Goal: Task Accomplishment & Management: Complete application form

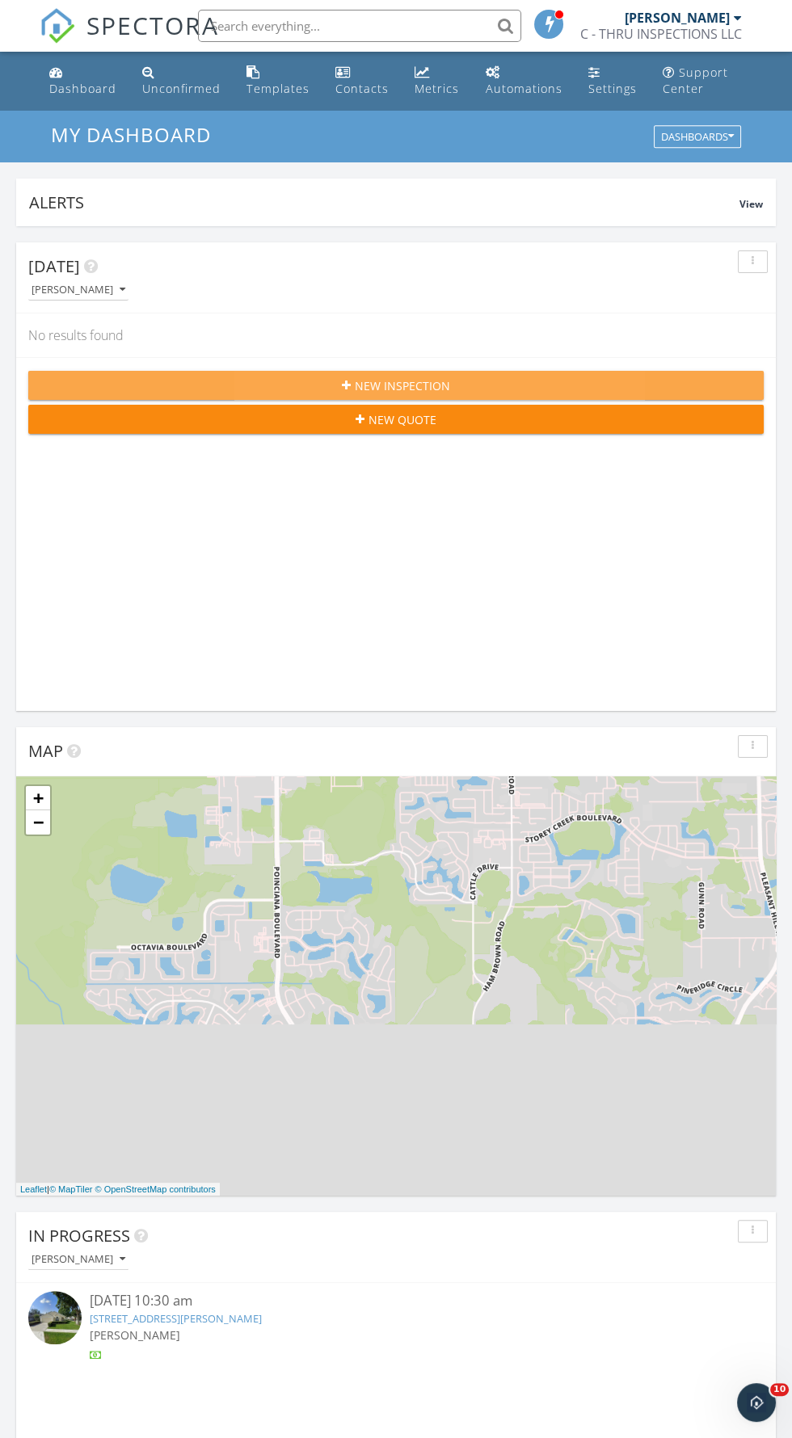
click at [441, 378] on span "New Inspection" at bounding box center [402, 385] width 95 height 17
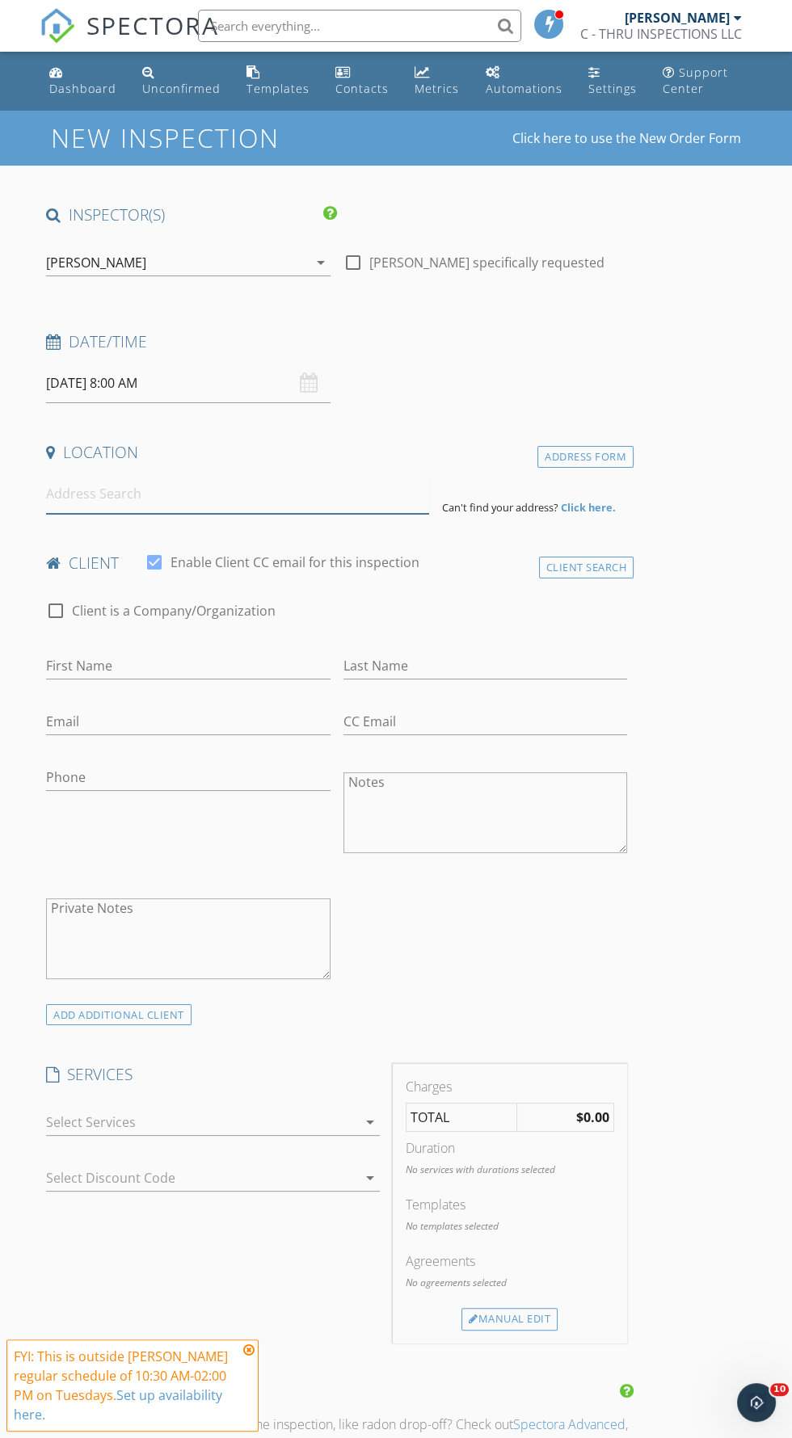
click at [225, 484] on input at bounding box center [237, 494] width 383 height 40
type input "3"
click at [297, 452] on h4 "Location" at bounding box center [336, 452] width 581 height 21
click at [259, 445] on h4 "Location" at bounding box center [336, 452] width 581 height 21
click at [262, 490] on input "[STREET_ADDRESS]" at bounding box center [237, 494] width 383 height 40
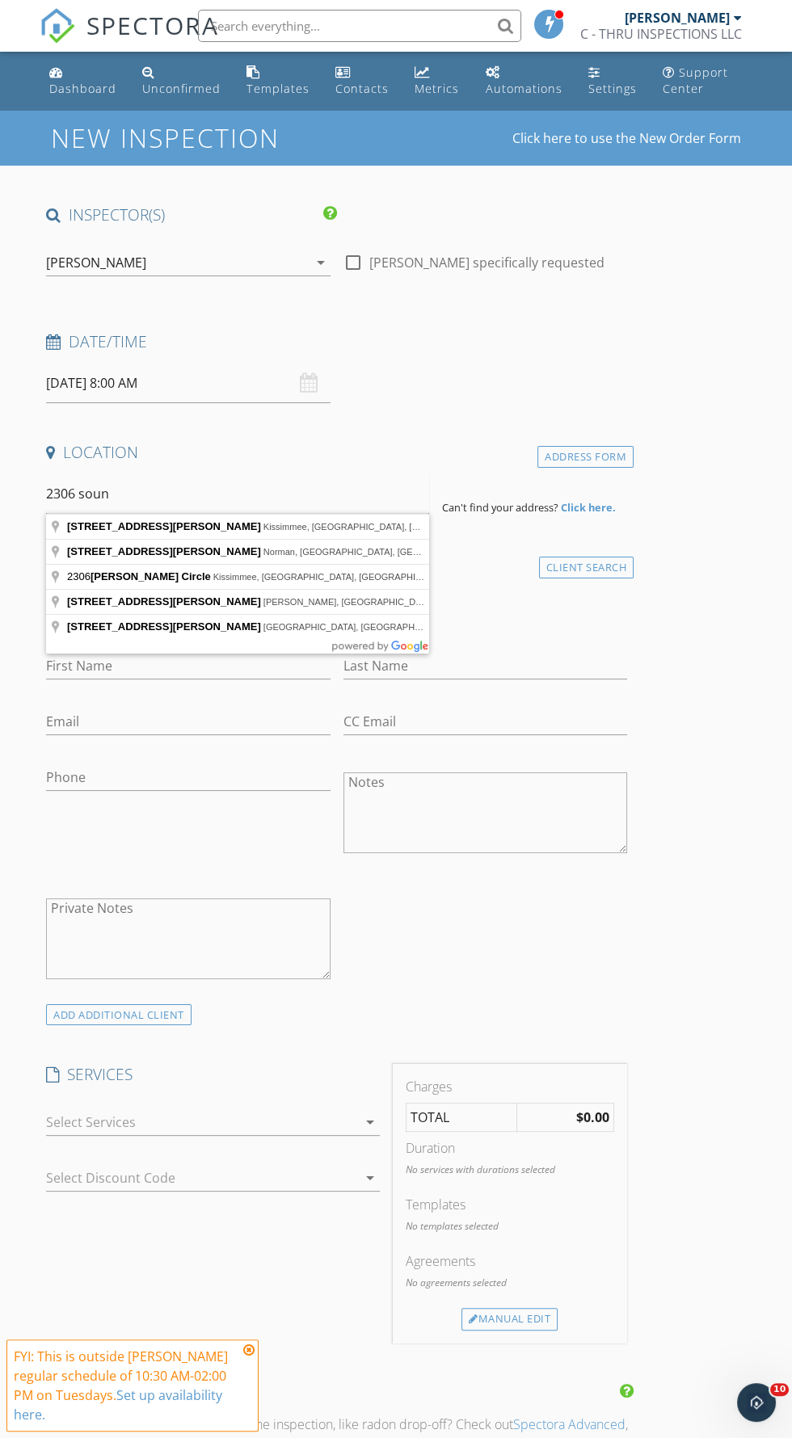
type input "2306"
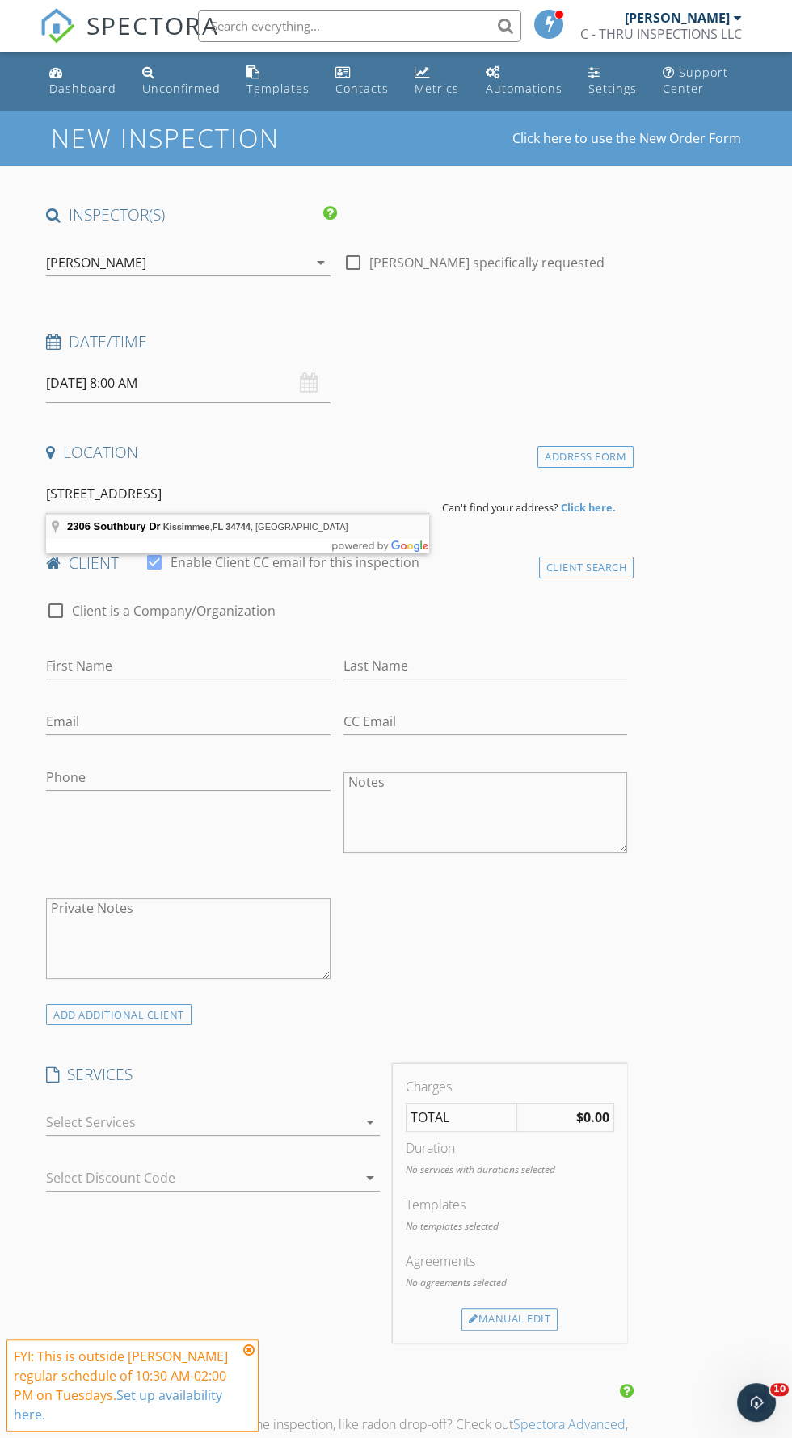
type input "[STREET_ADDRESS]"
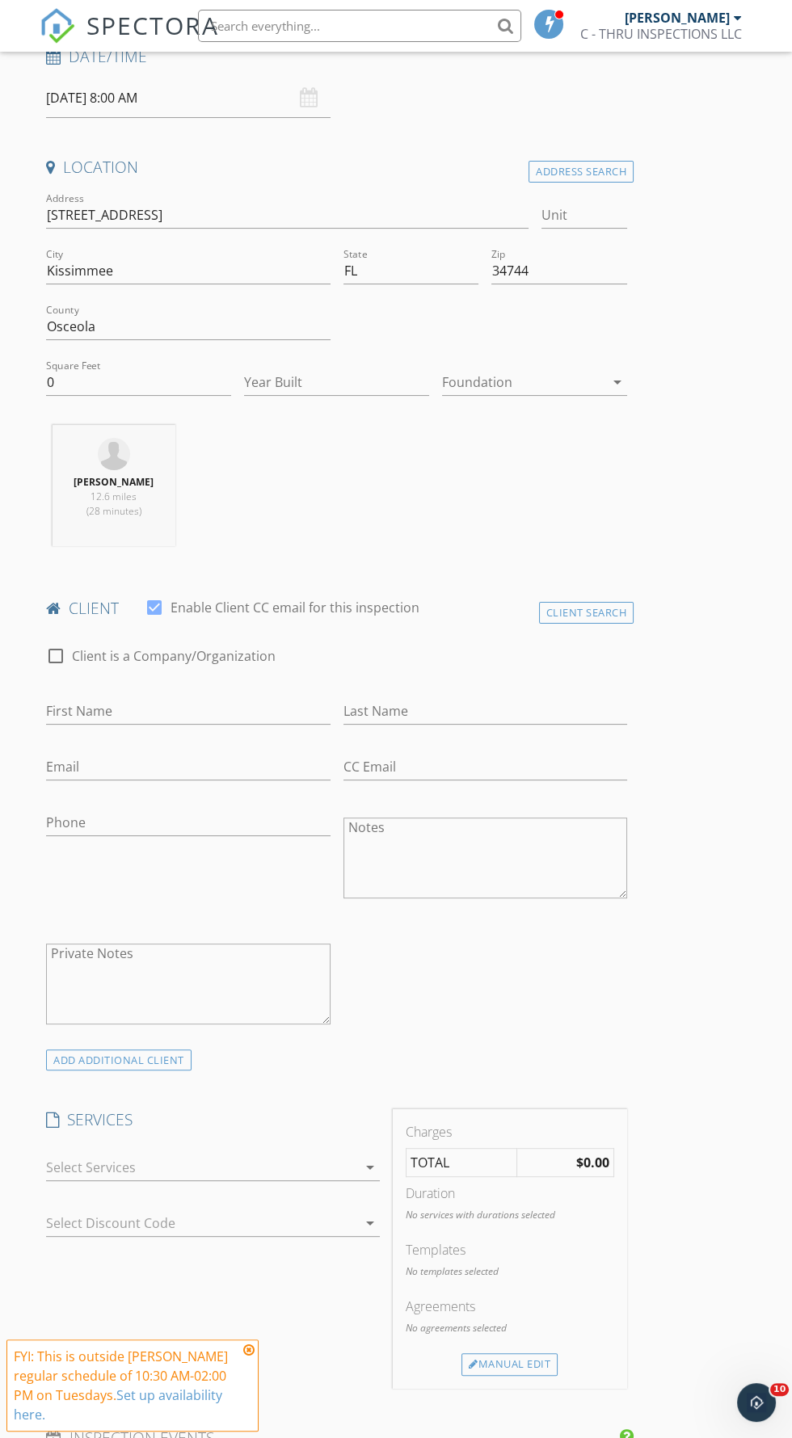
scroll to position [295, 0]
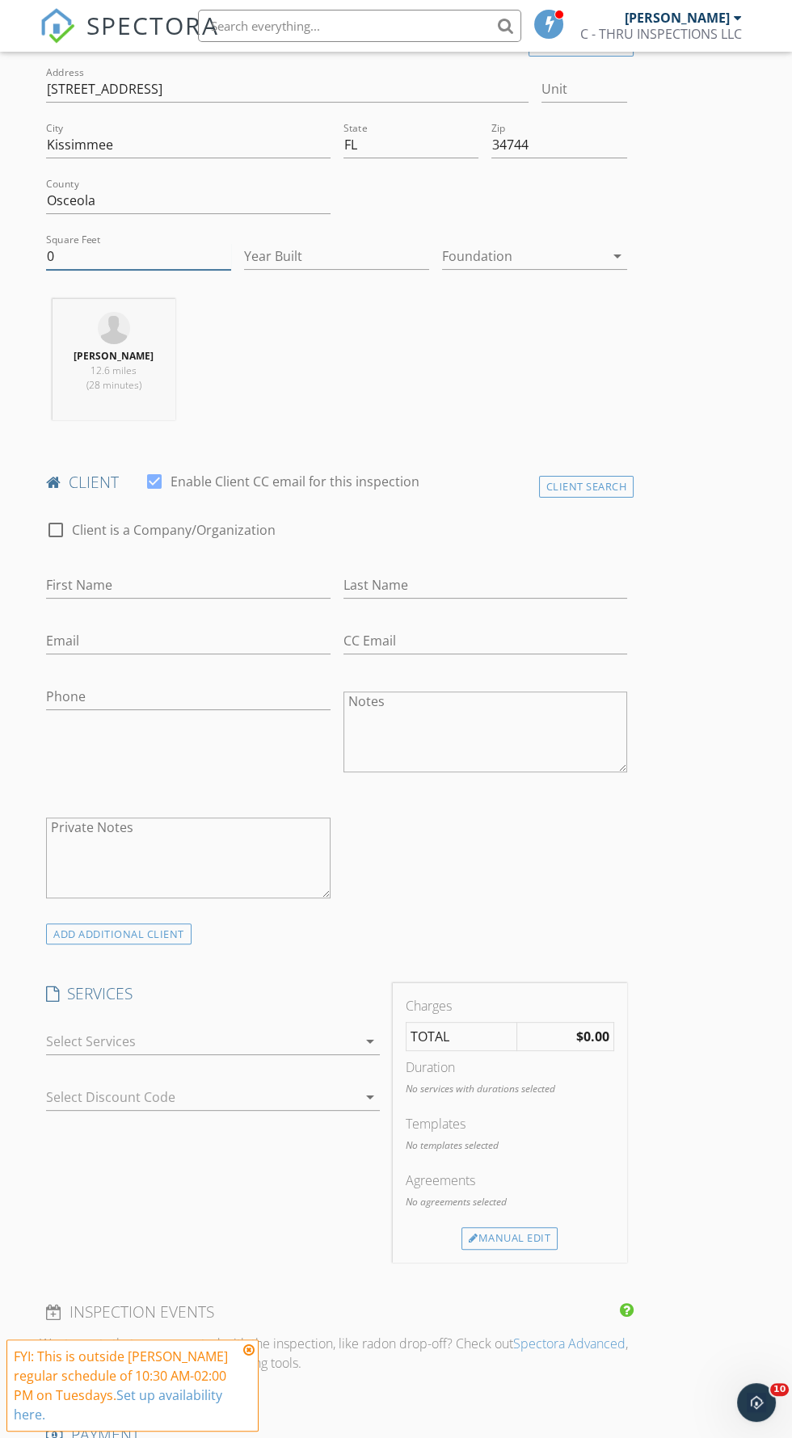
click at [125, 258] on input "0" at bounding box center [138, 256] width 185 height 27
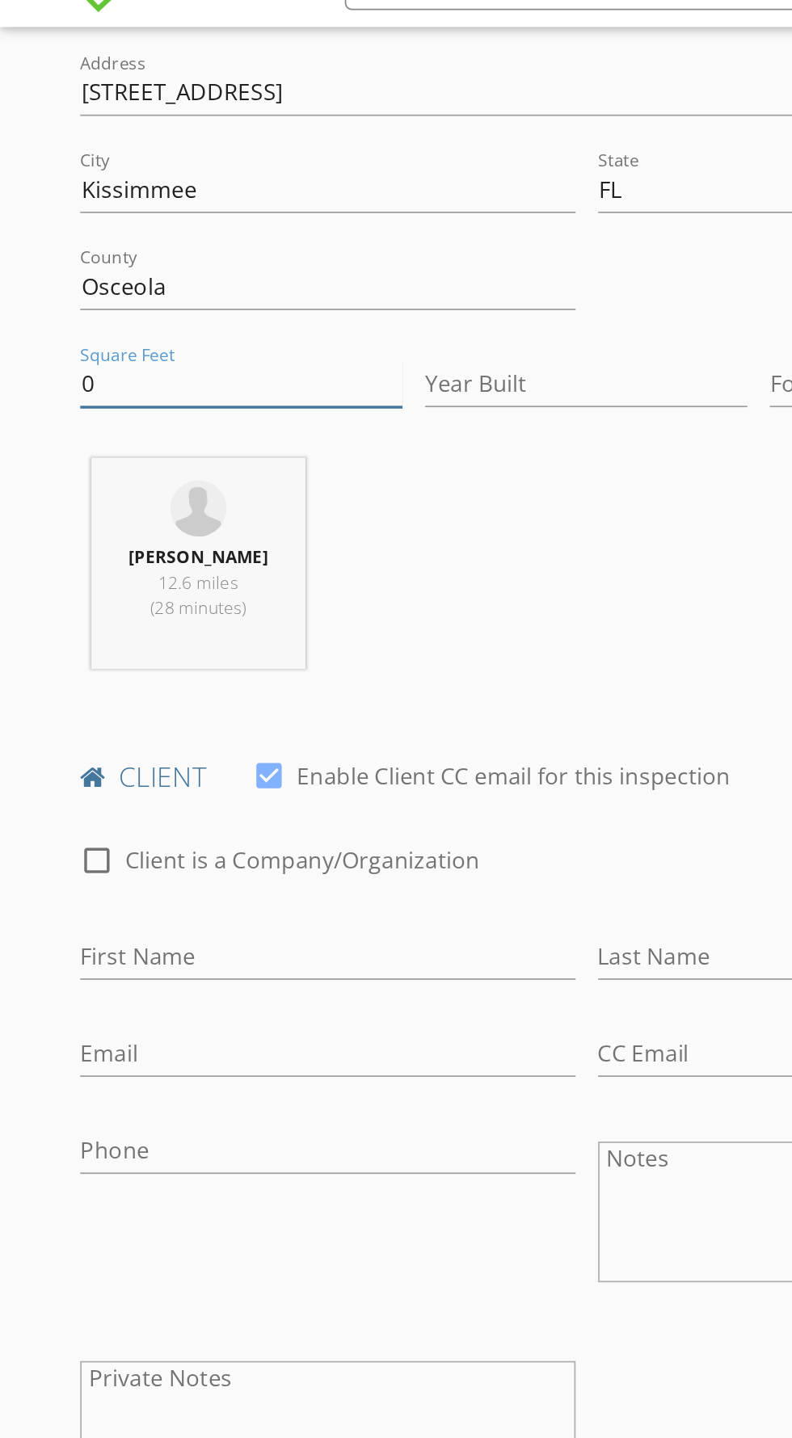
scroll to position [411, 0]
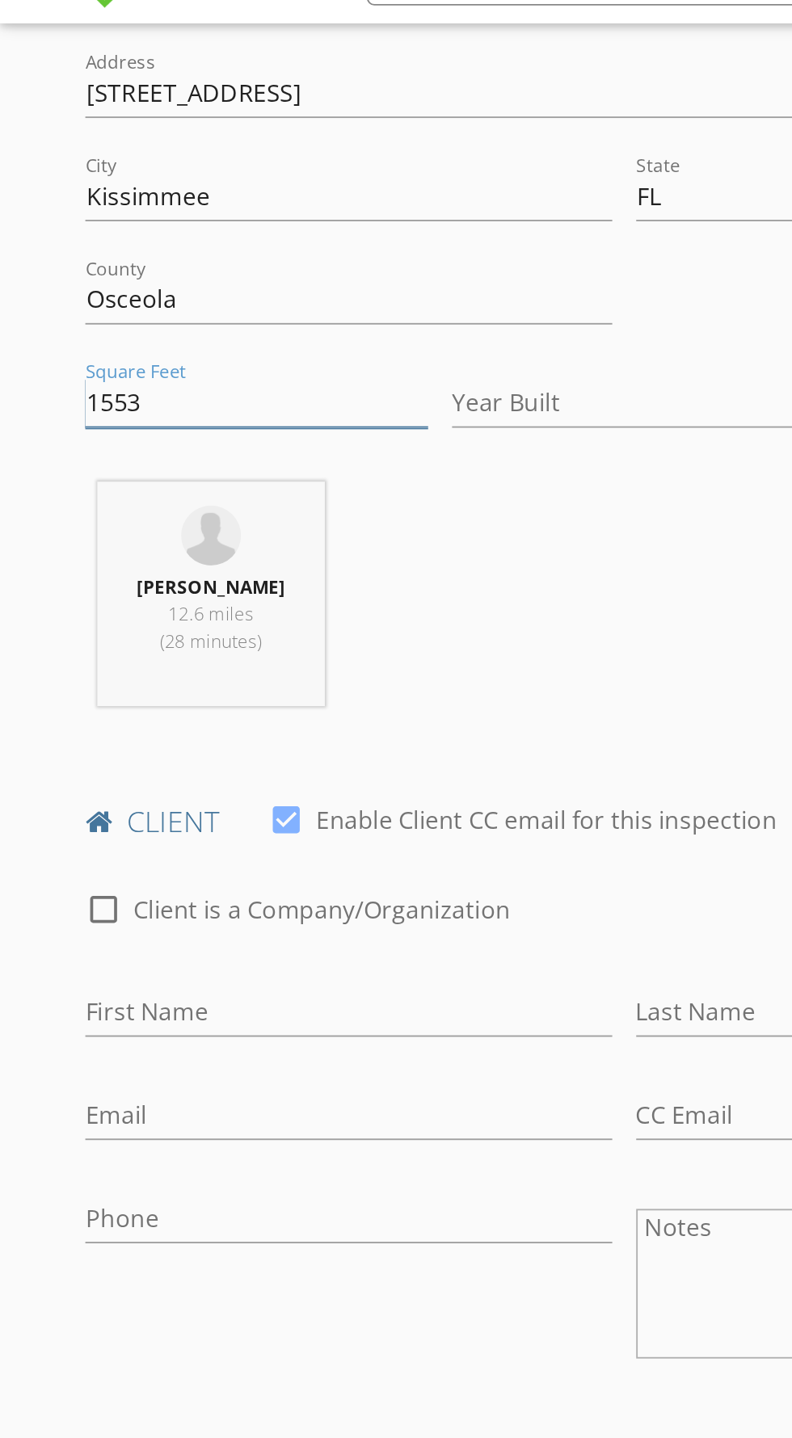
type input "1553"
click at [309, 347] on div "[PERSON_NAME] 12.6 miles (28 minutes)" at bounding box center [337, 366] width 594 height 134
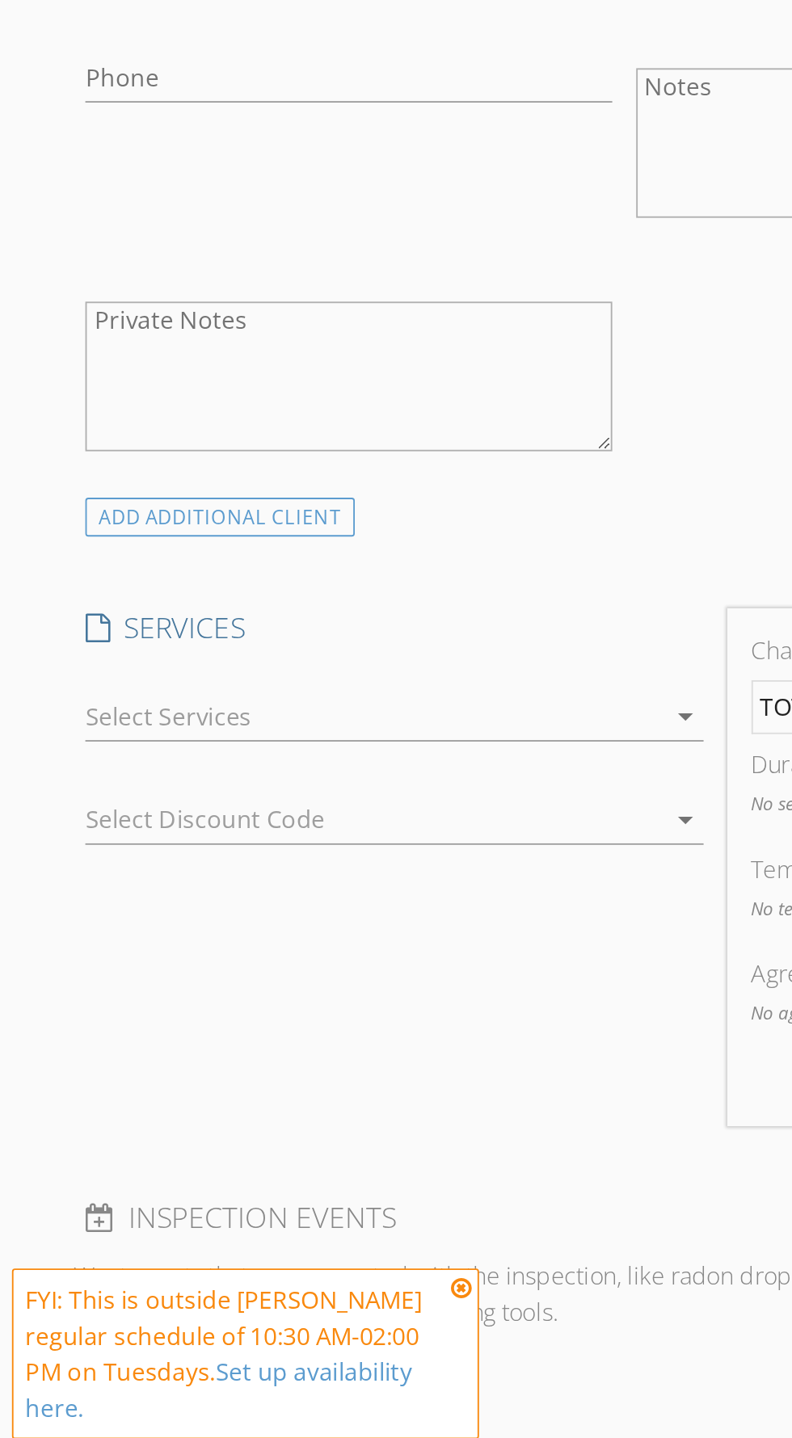
click at [216, 1046] on div at bounding box center [201, 1041] width 311 height 26
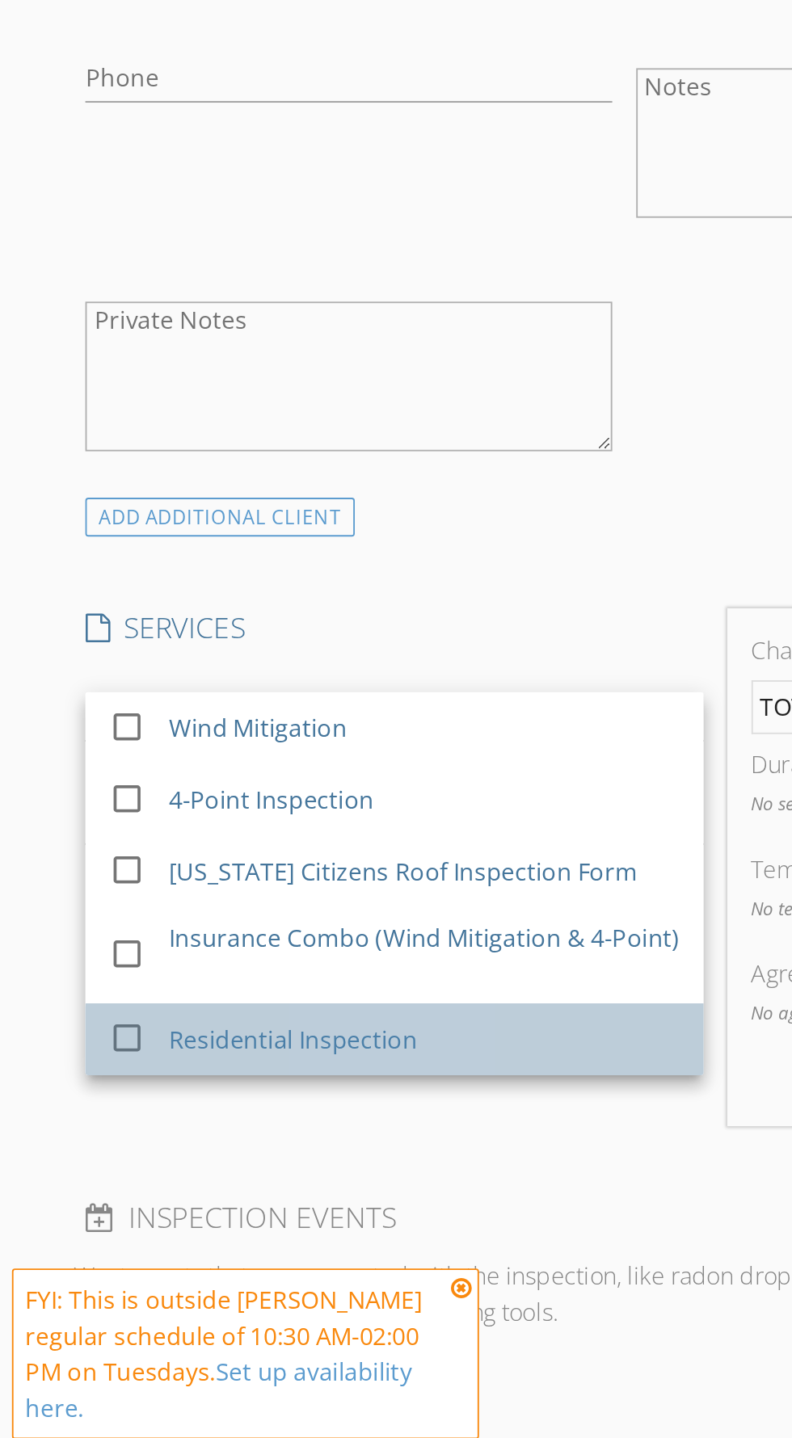
click at [70, 1224] on div at bounding box center [72, 1229] width 26 height 10
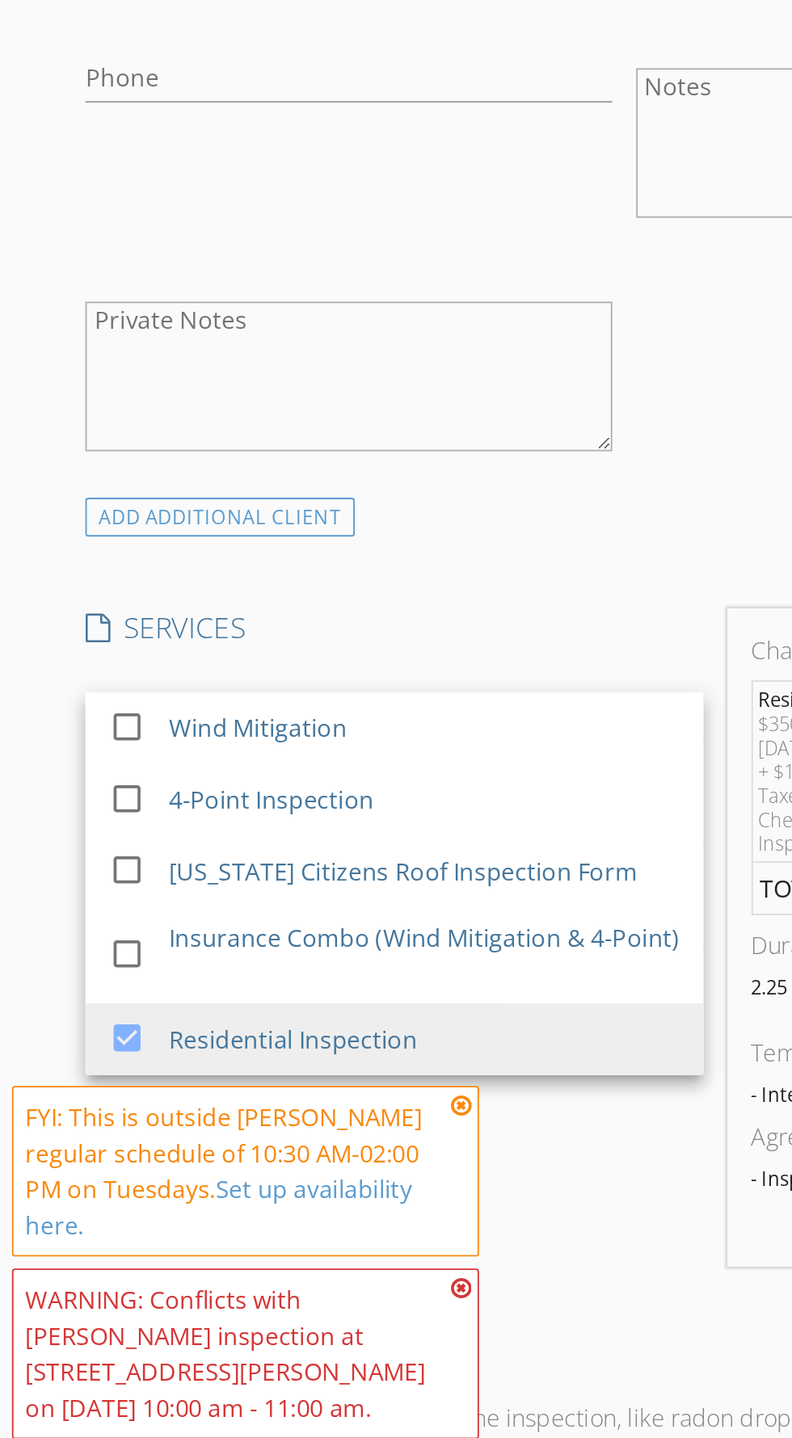
click at [343, 942] on div "INSPECTOR(S) check_box [PERSON_NAME] PRIMARY [PERSON_NAME] arrow_drop_down chec…" at bounding box center [337, 1171] width 594 height 2756
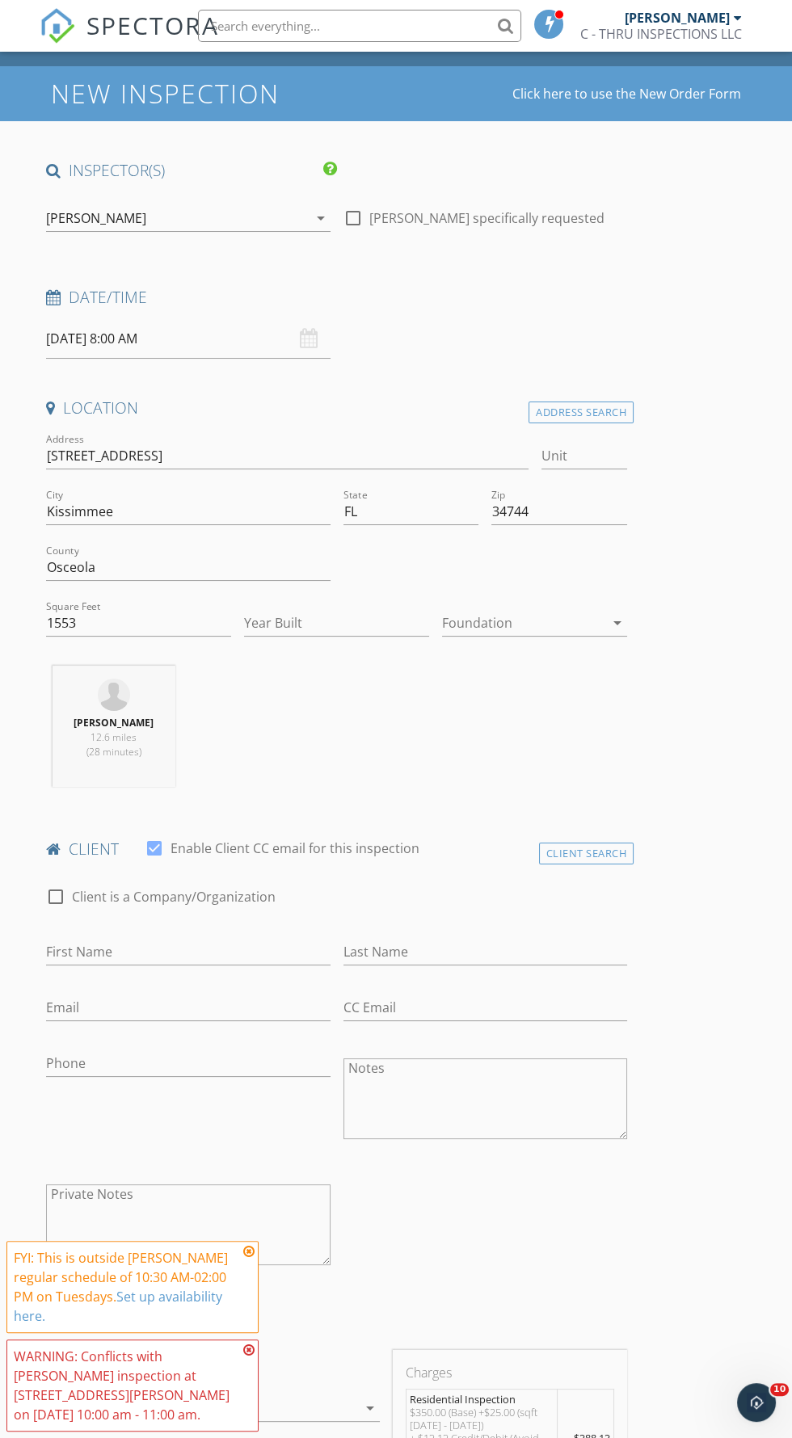
scroll to position [52, 0]
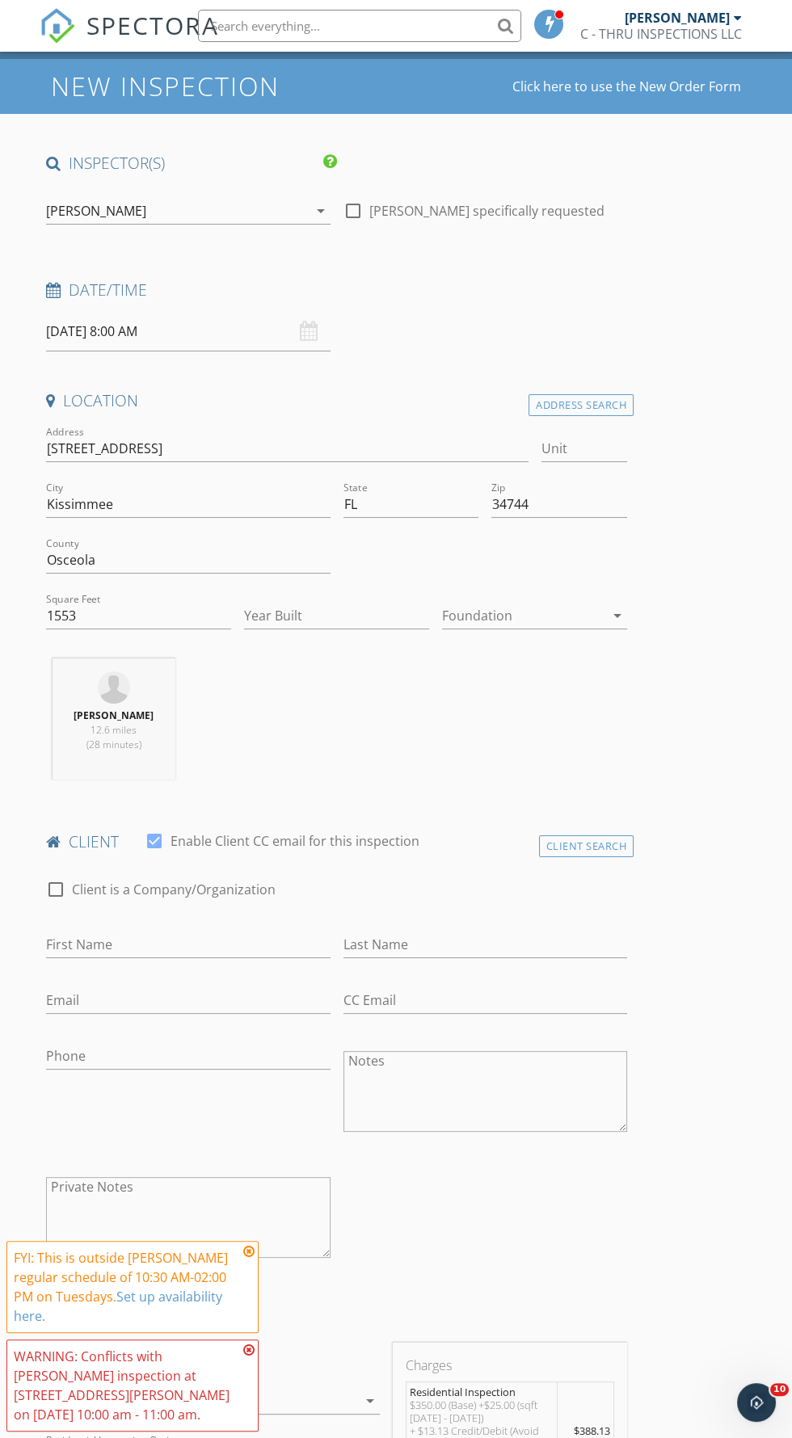
click at [306, 329] on div "[DATE] 8:00 AM" at bounding box center [188, 332] width 284 height 40
click at [223, 323] on input "[DATE] 8:00 AM" at bounding box center [188, 332] width 284 height 40
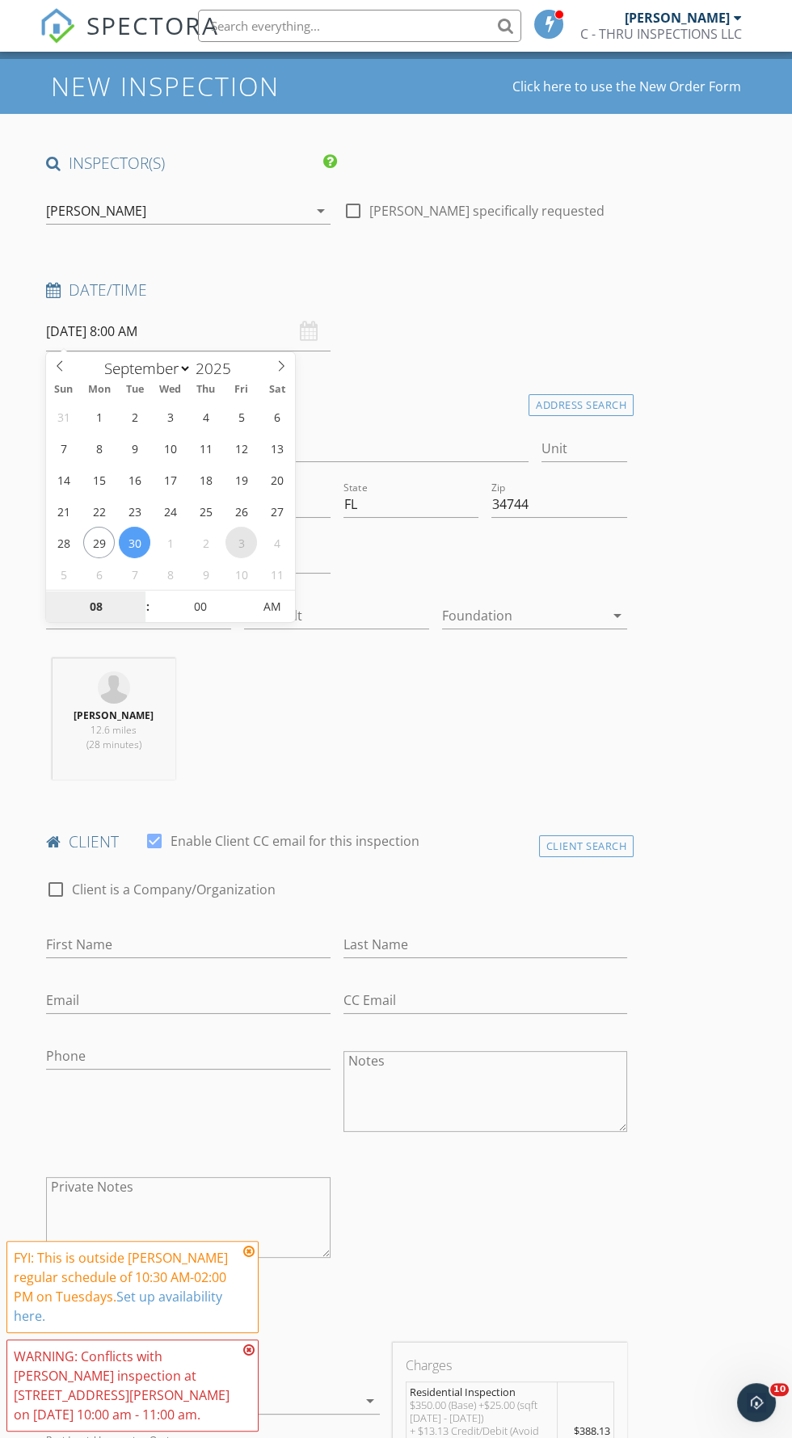
select select "9"
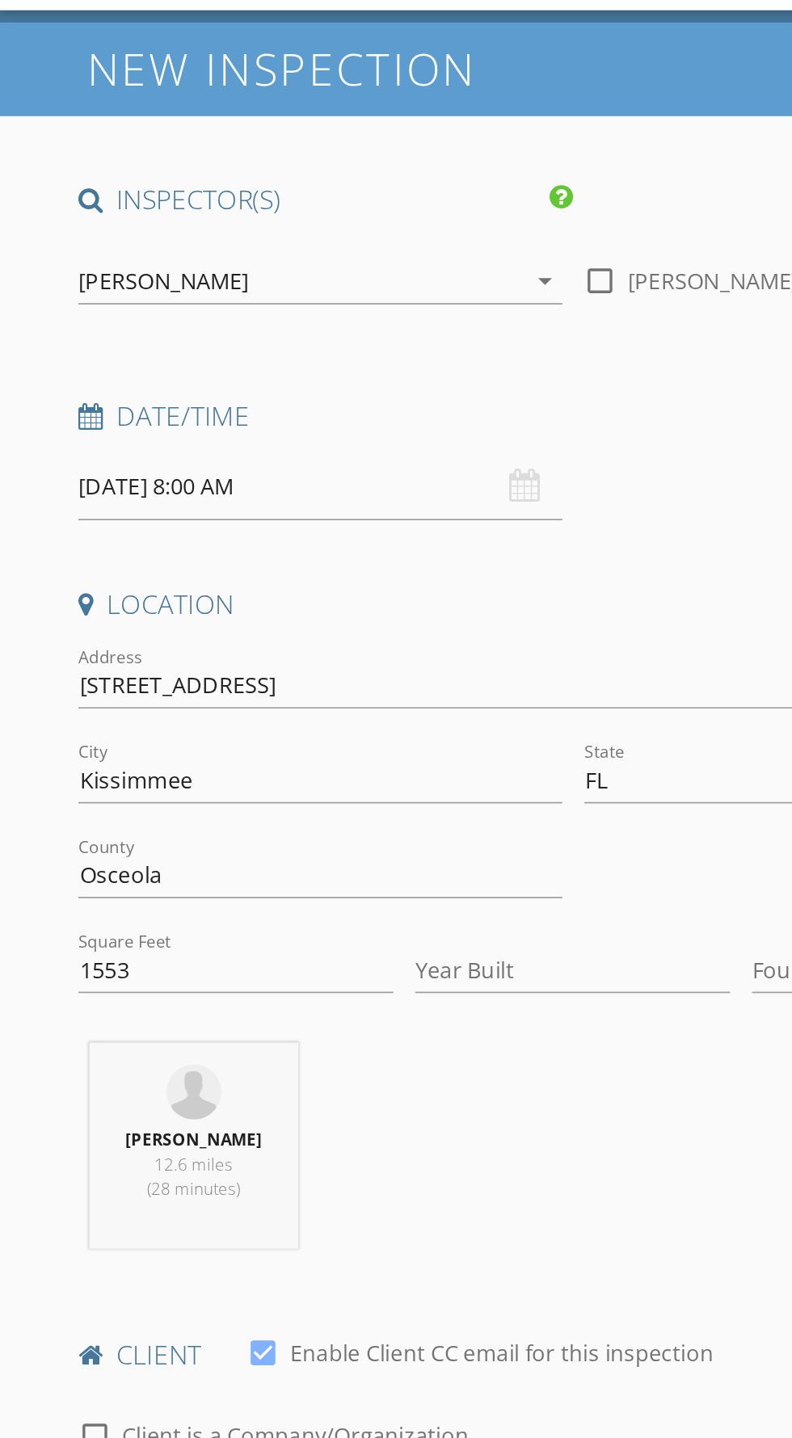
click at [259, 333] on input "[DATE] 8:00 AM" at bounding box center [188, 332] width 284 height 40
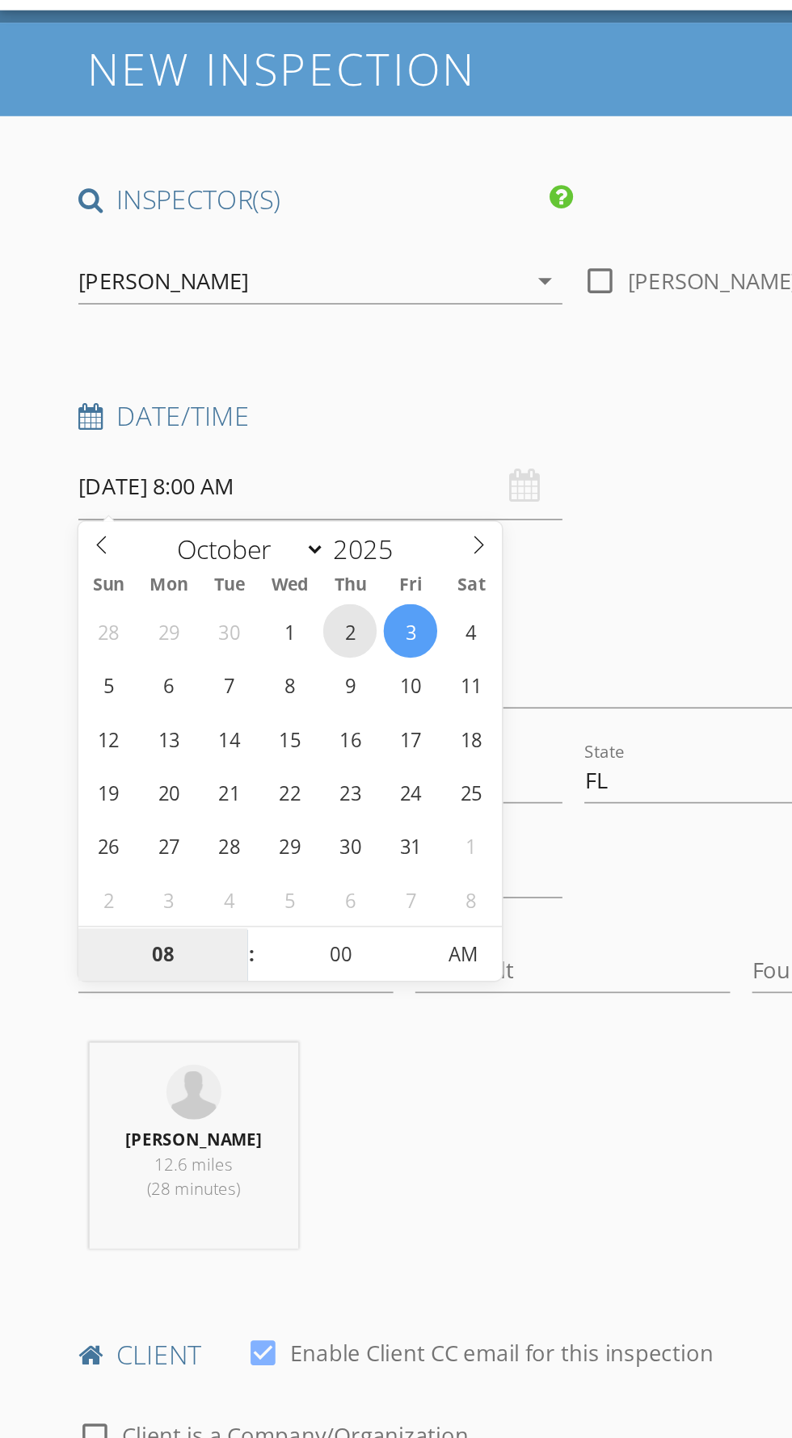
type input "[DATE] 8:00 AM"
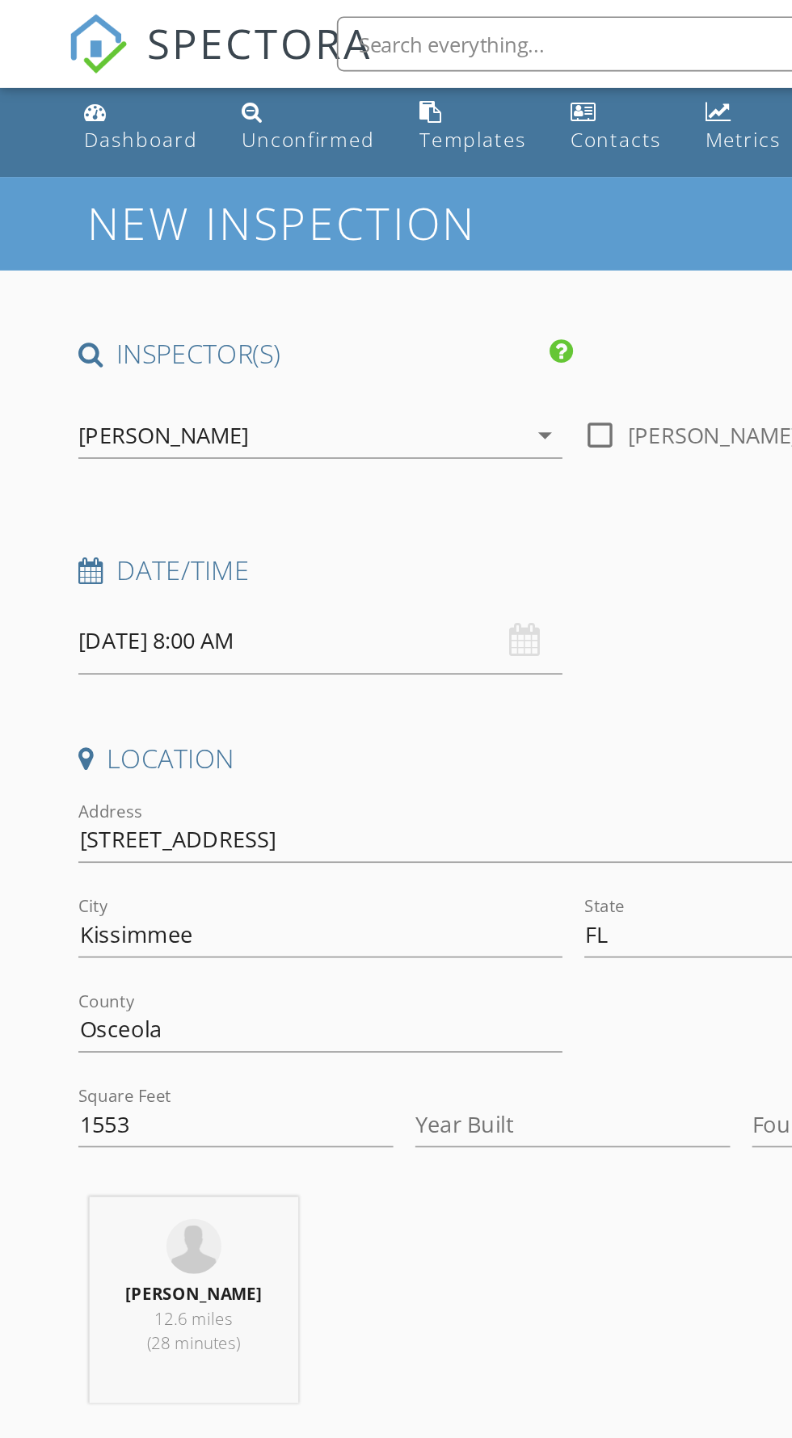
scroll to position [5, 0]
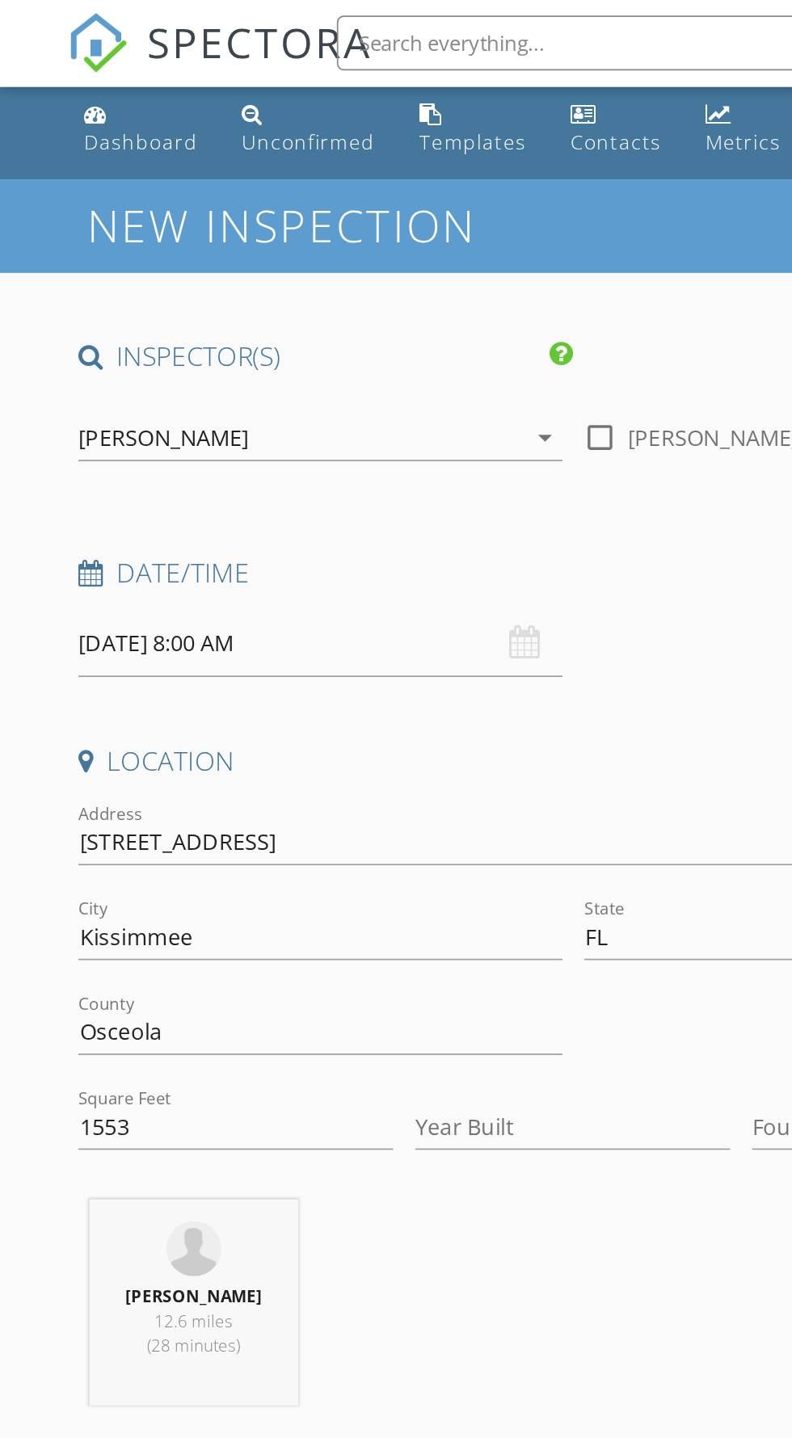
click at [242, 377] on input "[DATE] 8:00 AM" at bounding box center [188, 379] width 284 height 40
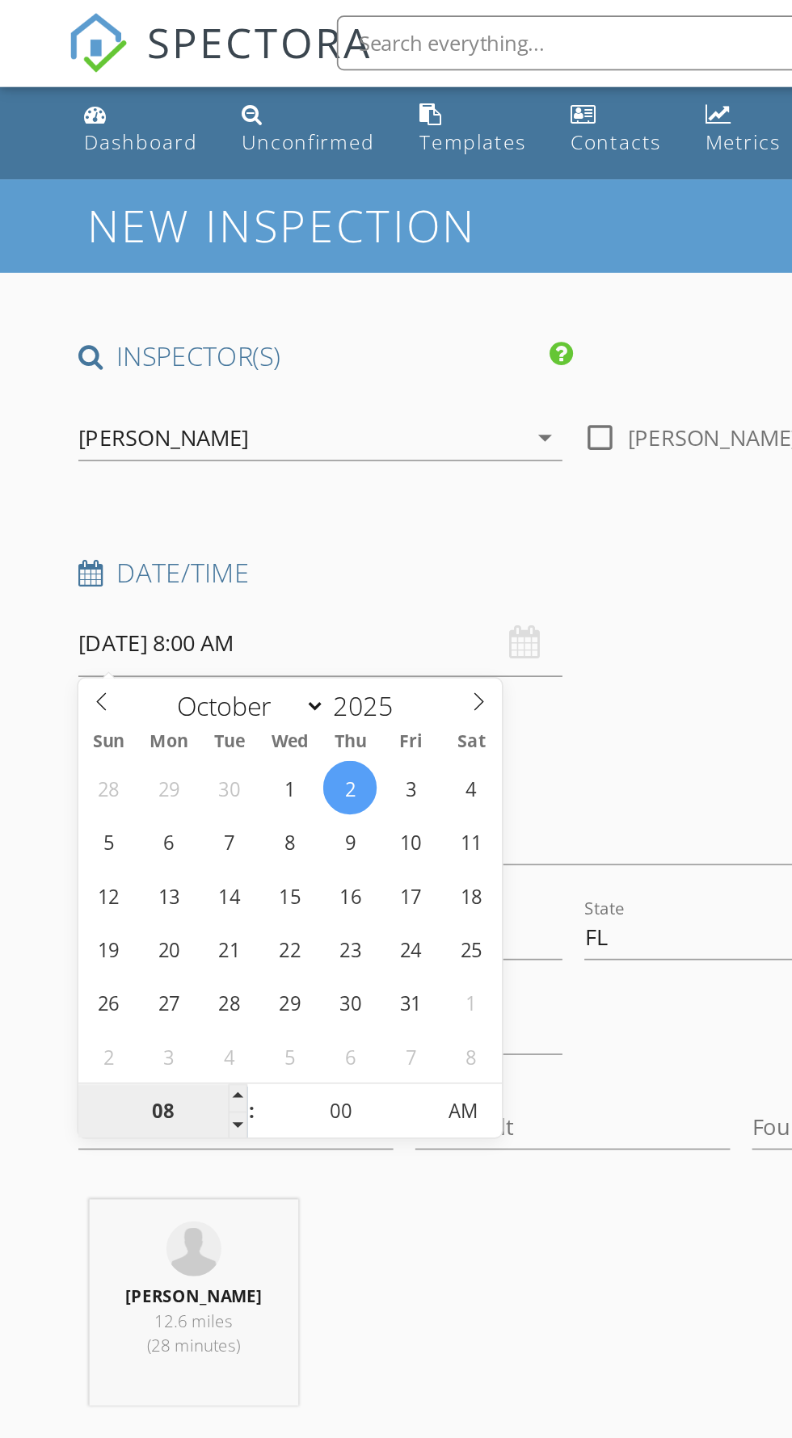
click at [107, 651] on input "08" at bounding box center [95, 654] width 99 height 32
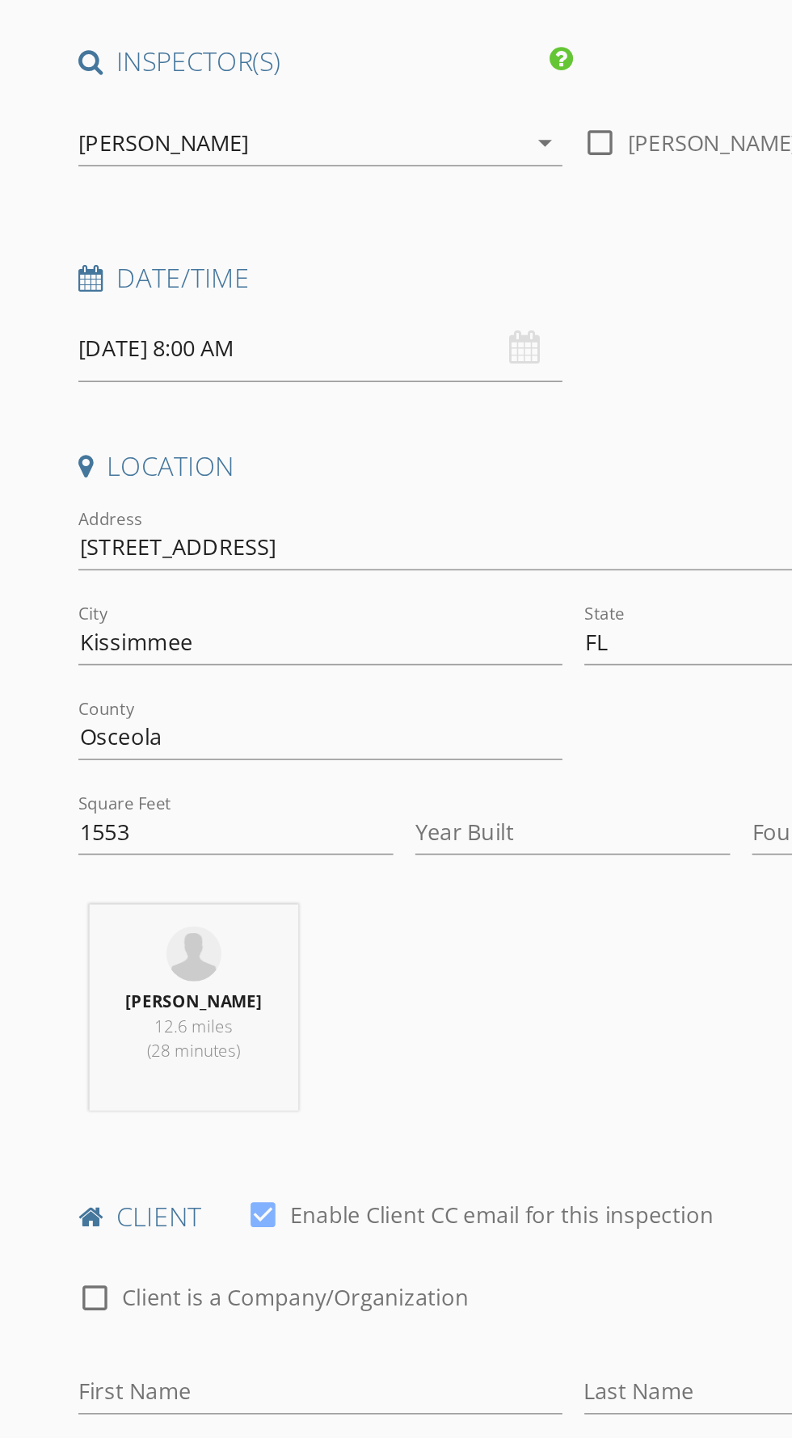
click at [305, 383] on div "[DATE] 8:00 AM" at bounding box center [188, 379] width 284 height 40
click at [308, 379] on div "[DATE] 8:00 AM" at bounding box center [188, 379] width 284 height 40
click at [237, 370] on input "[DATE] 8:00 AM" at bounding box center [188, 379] width 284 height 40
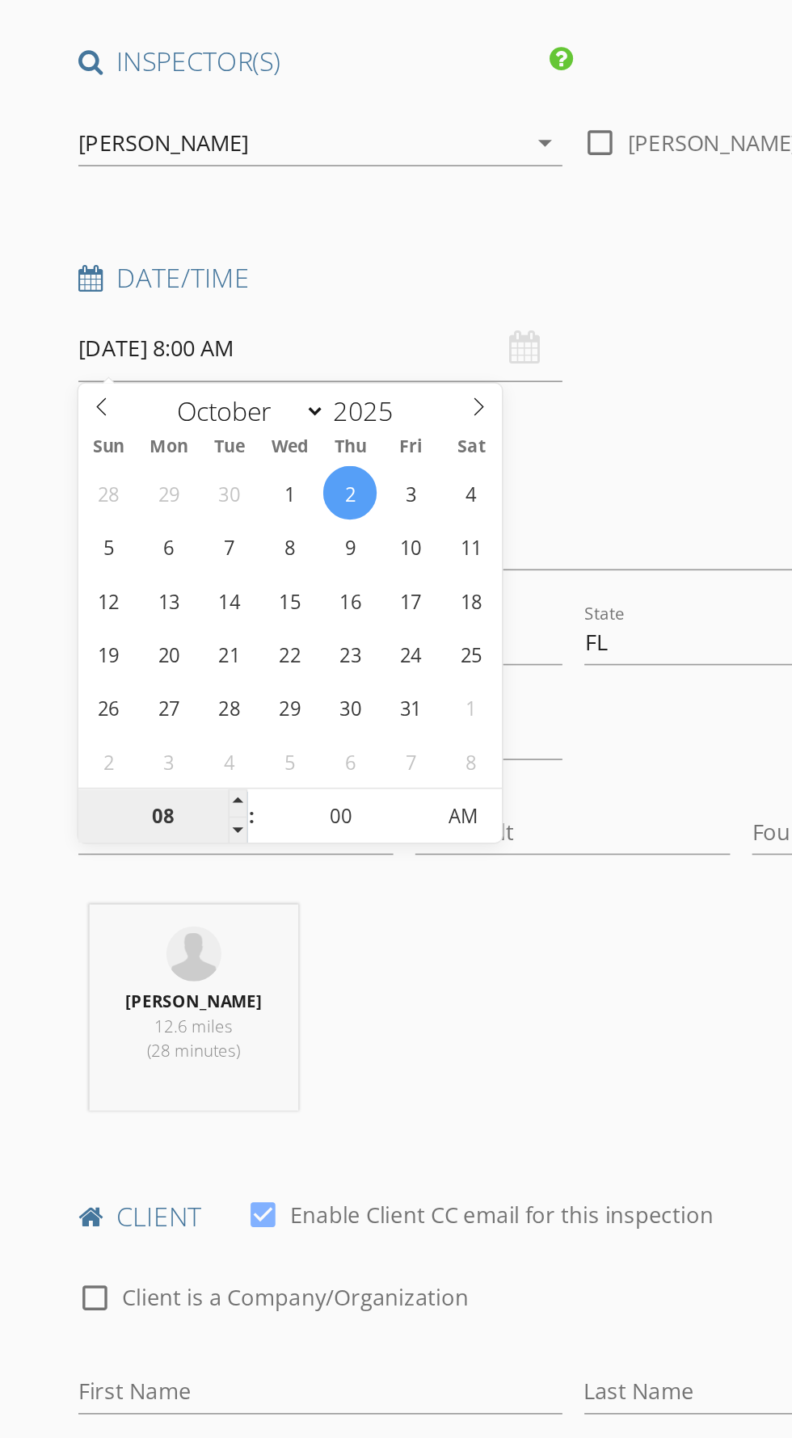
click at [103, 657] on input "08" at bounding box center [95, 654] width 99 height 32
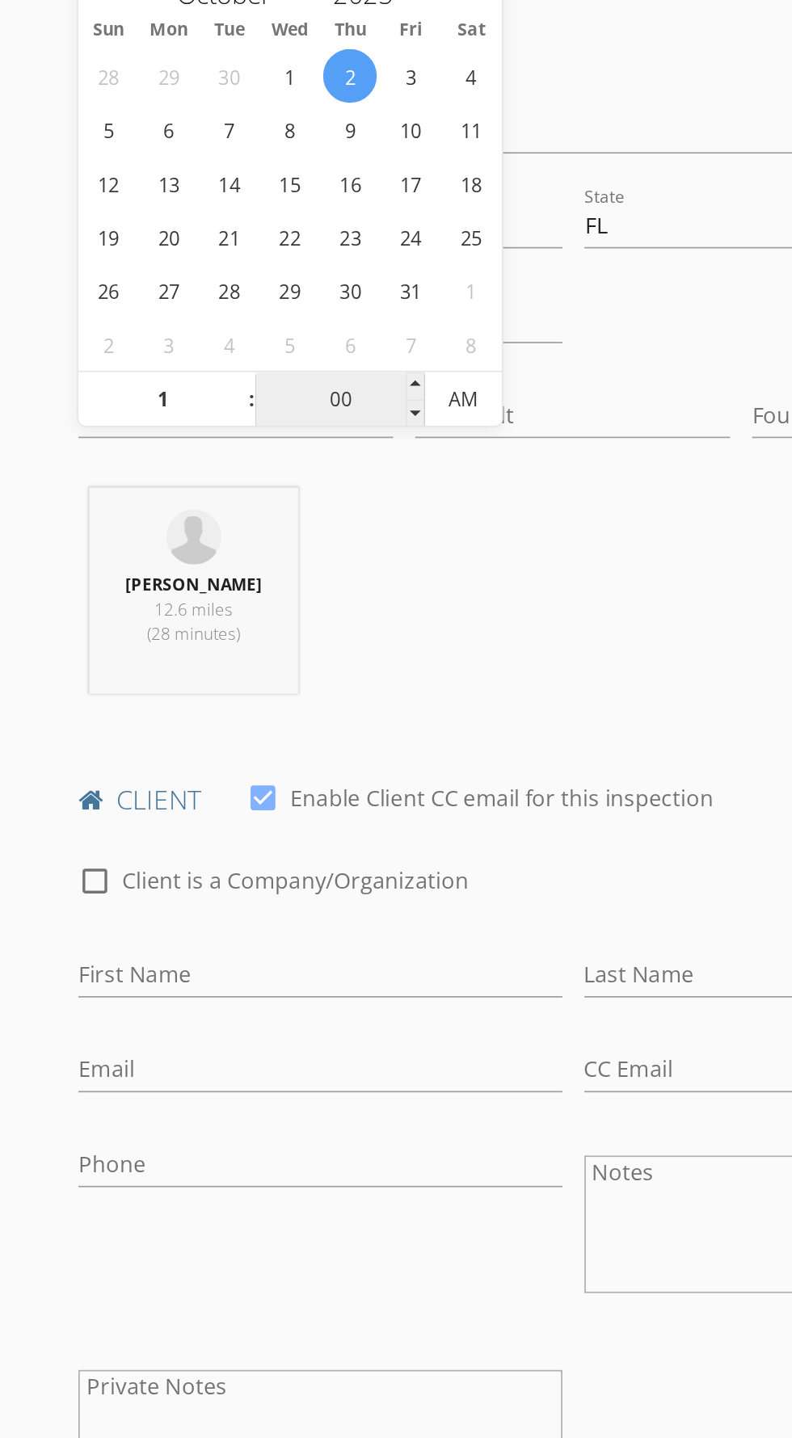
click at [198, 656] on input "00" at bounding box center [199, 654] width 99 height 32
type input "01"
type input "[DATE] 1:00 AM"
type input "30"
click at [279, 651] on span "AM" at bounding box center [272, 653] width 44 height 32
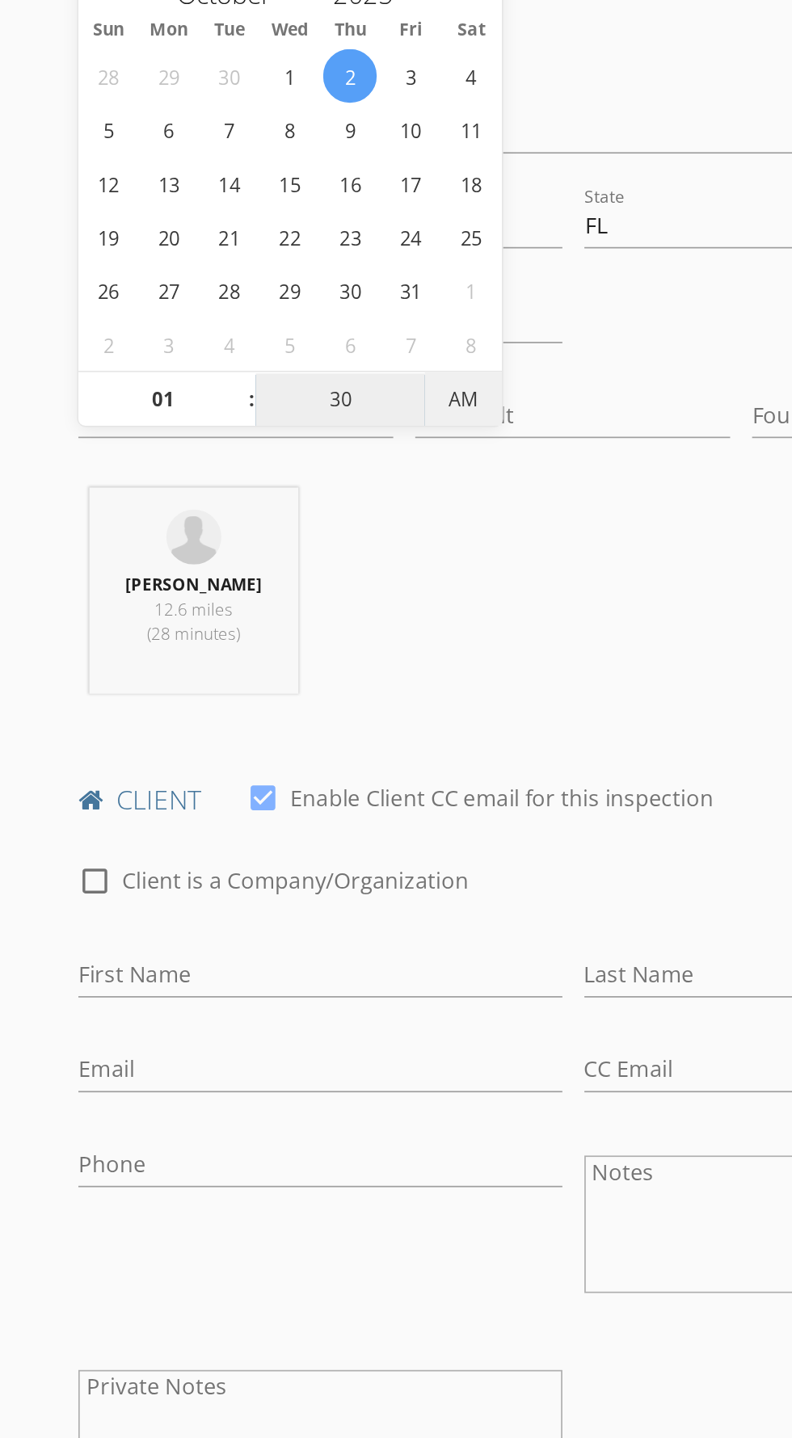
type input "[DATE] 1:30 PM"
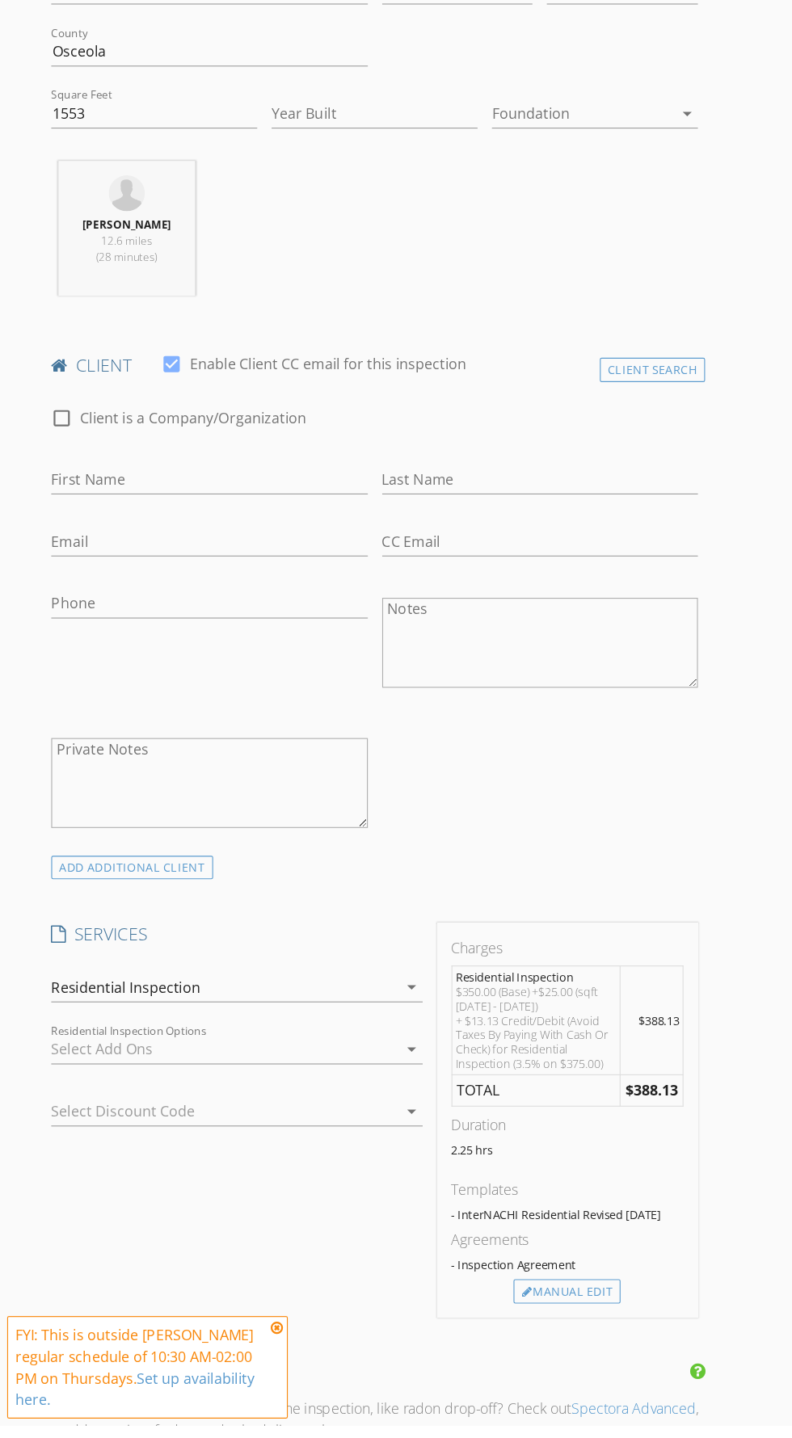
scroll to position [418, 0]
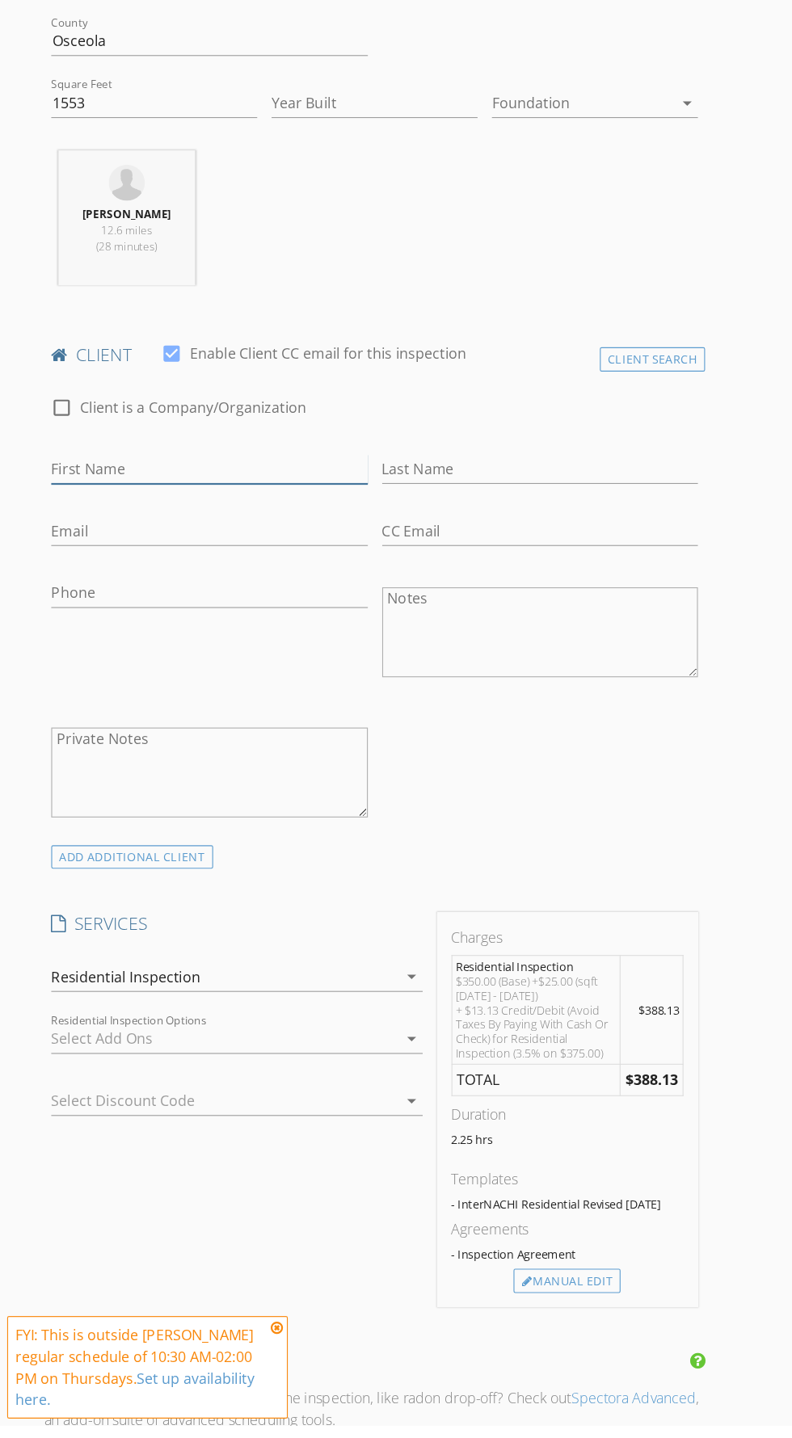
click at [162, 578] on input "First Name" at bounding box center [188, 578] width 284 height 27
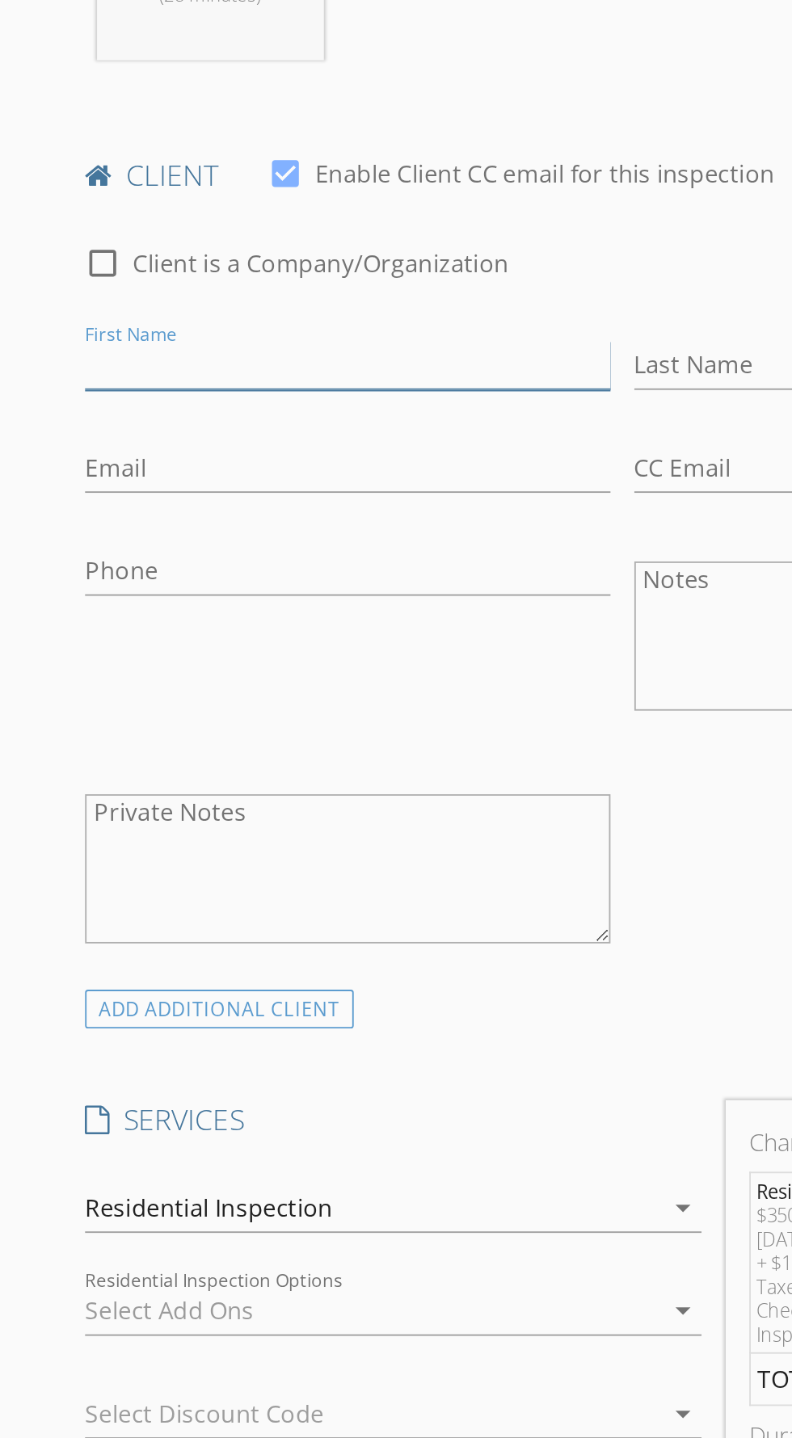
scroll to position [438, 0]
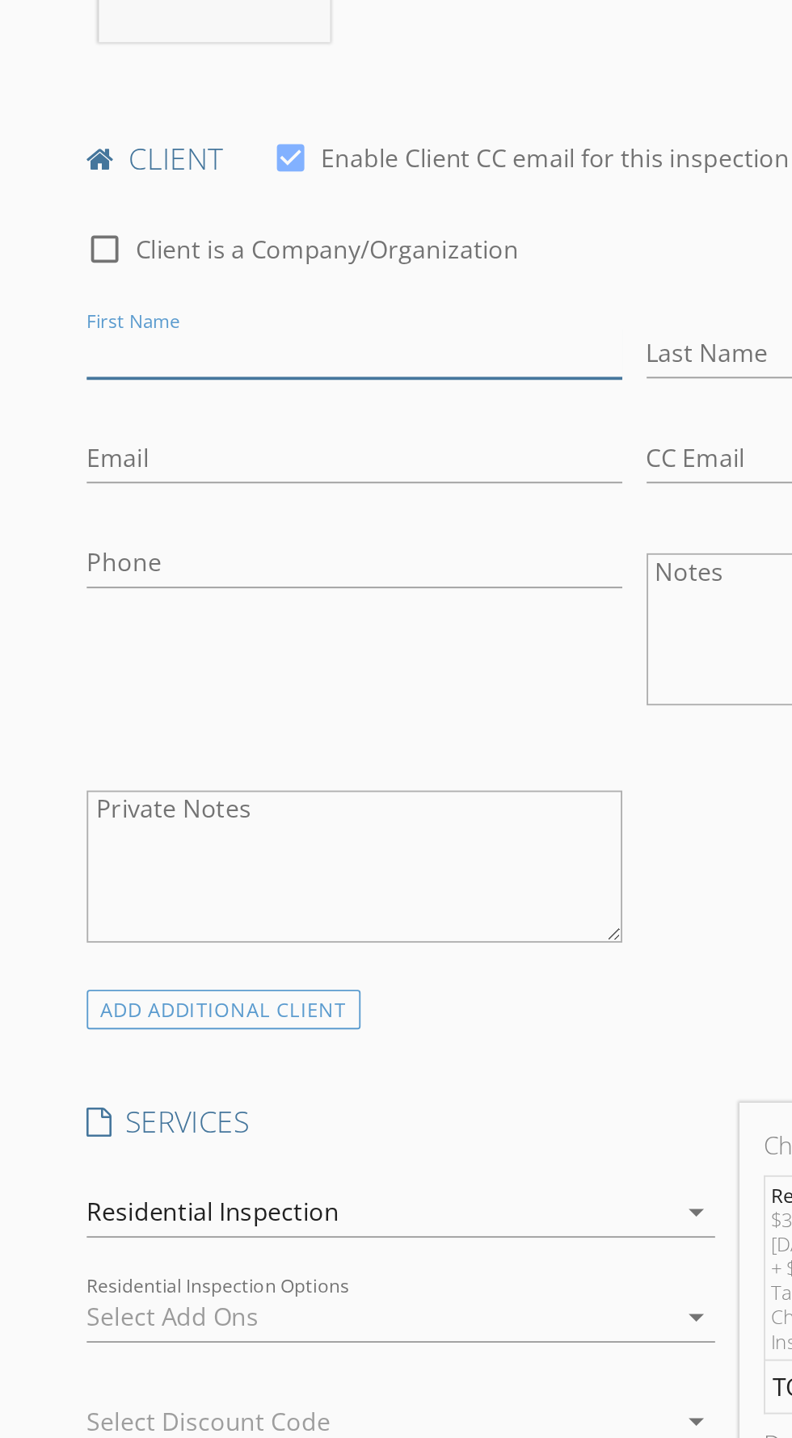
click at [130, 552] on input "First Name" at bounding box center [188, 558] width 284 height 27
type input "[PERSON_NAME]"
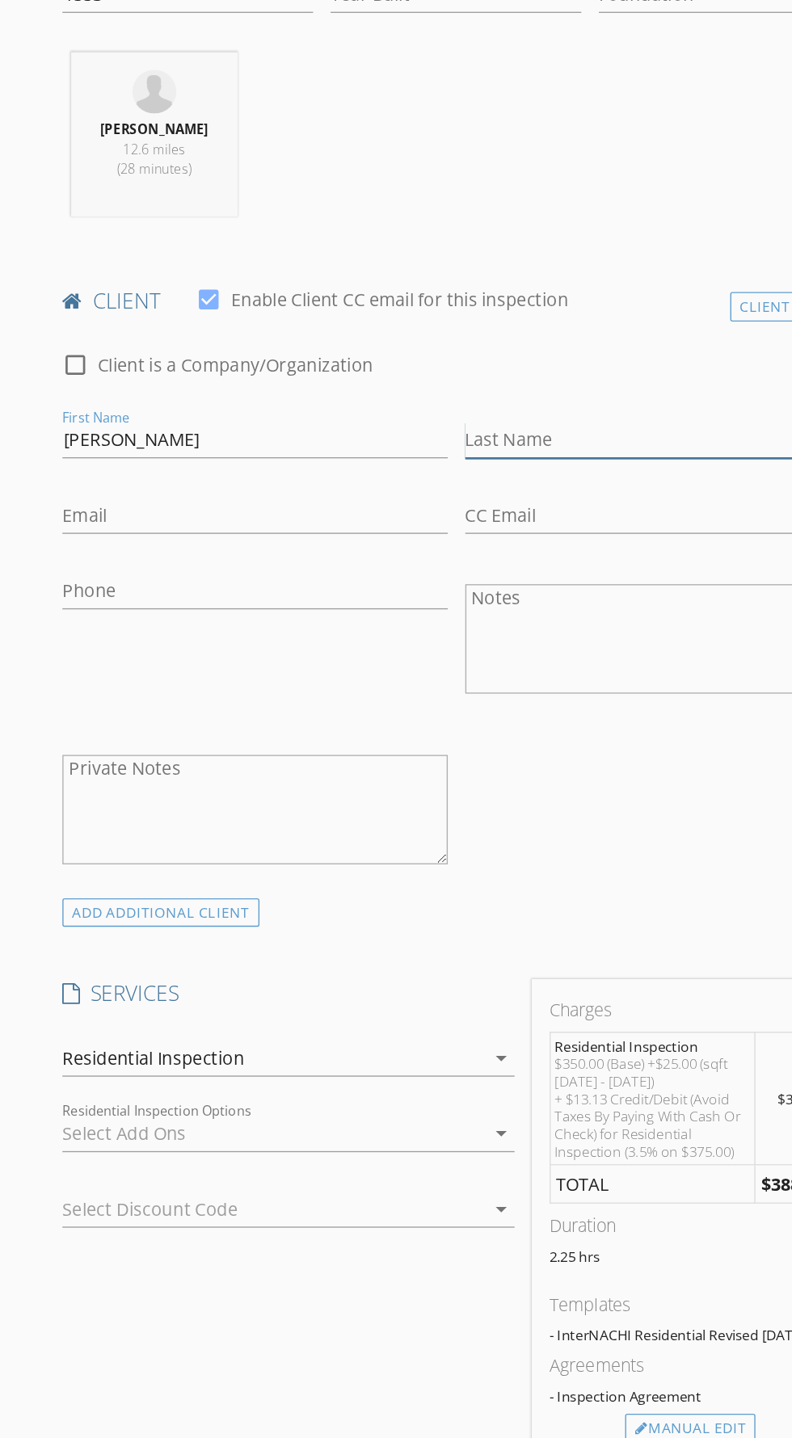
click at [392, 552] on input "Last Name" at bounding box center [485, 558] width 284 height 27
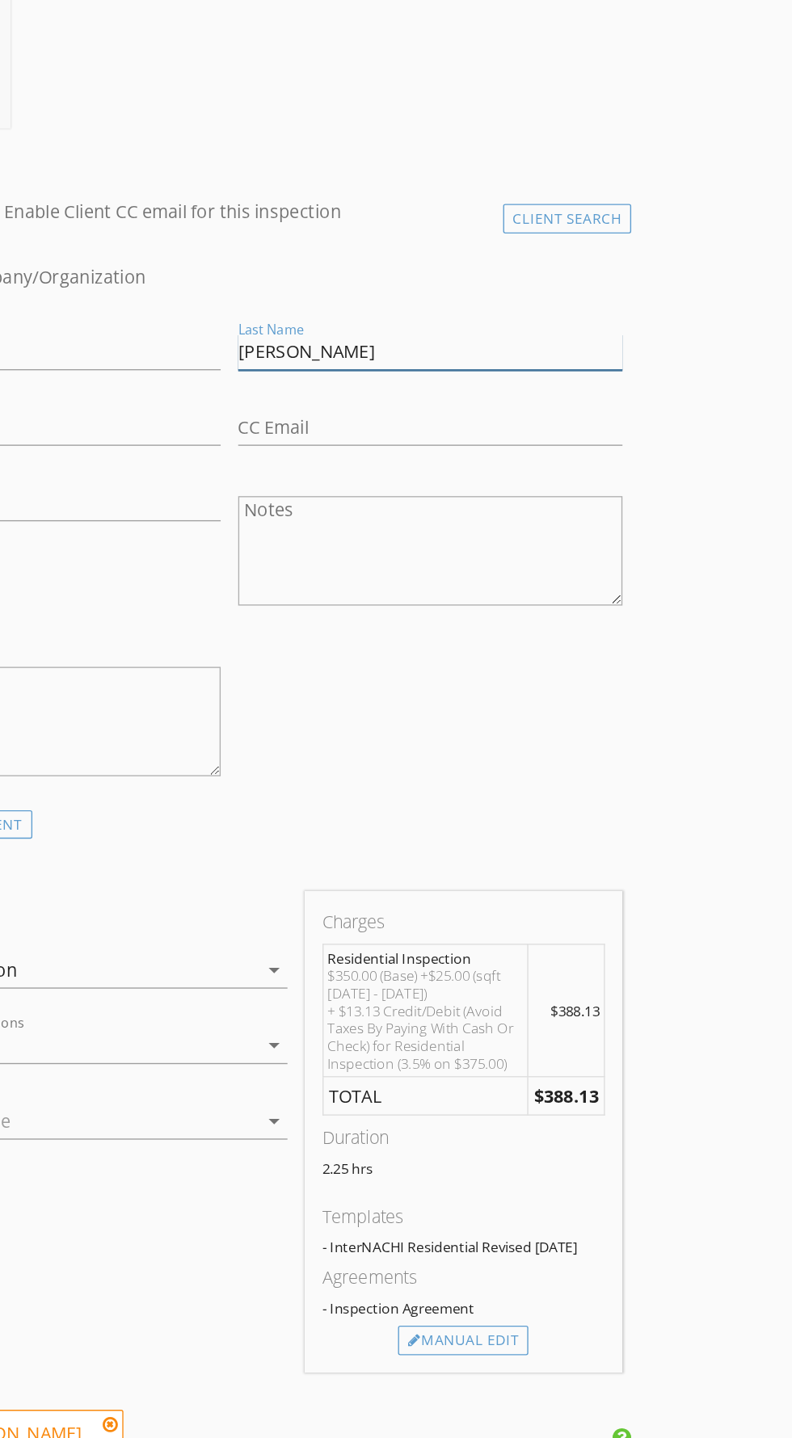
type input "[PERSON_NAME]"
click at [304, 607] on input "Email" at bounding box center [188, 614] width 284 height 27
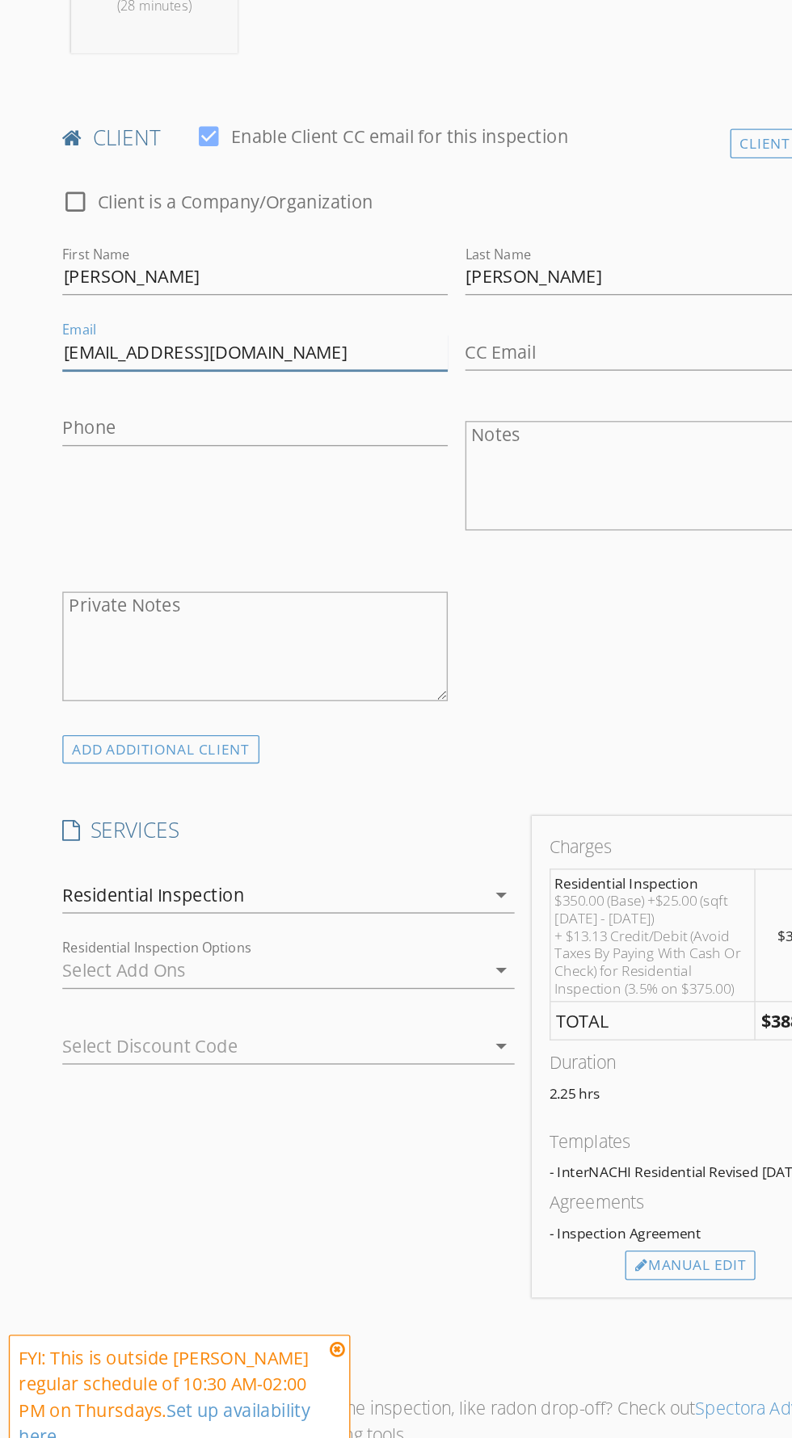
type input "[EMAIL_ADDRESS][DOMAIN_NAME]"
click at [188, 665] on input "Phone" at bounding box center [188, 670] width 284 height 27
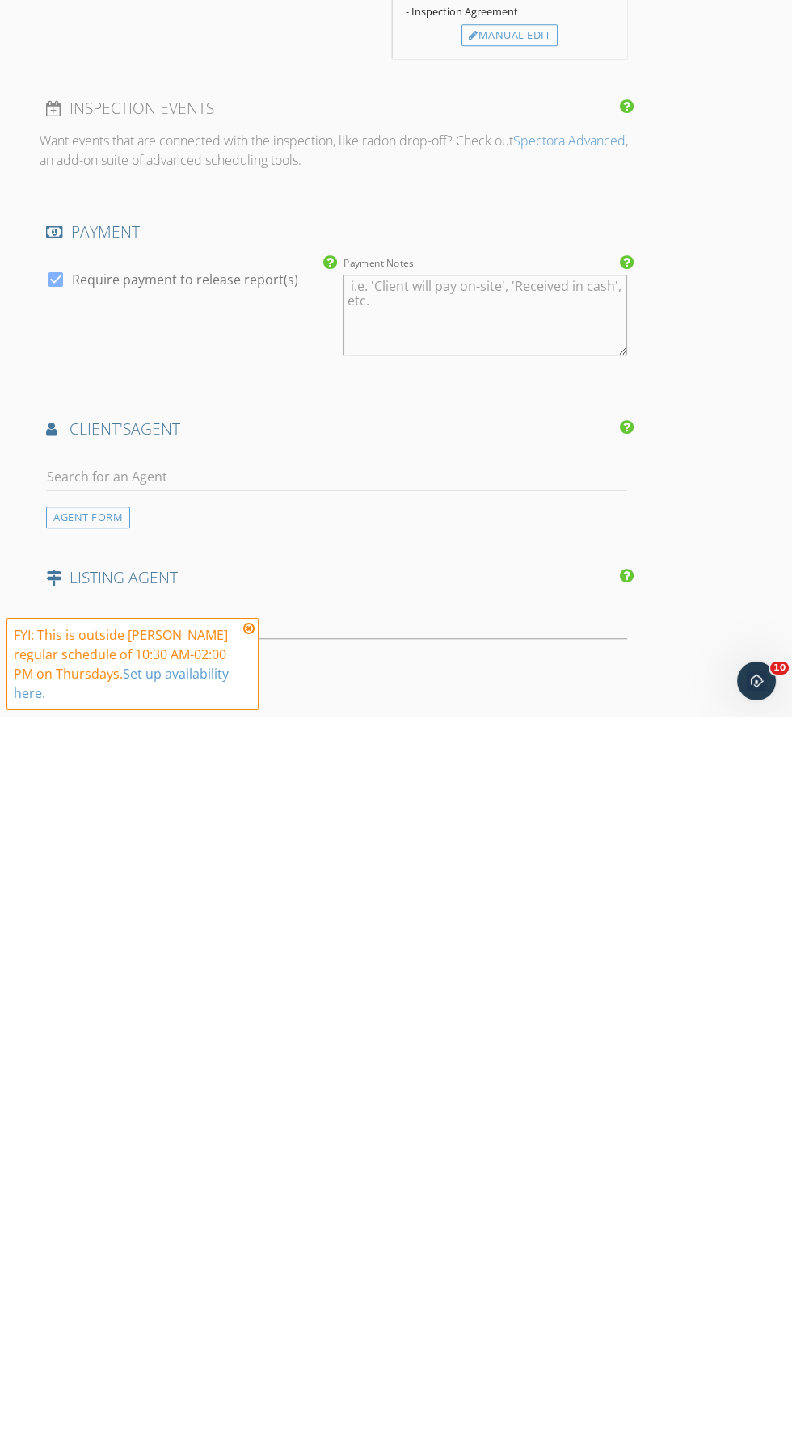
scroll to position [969, 0]
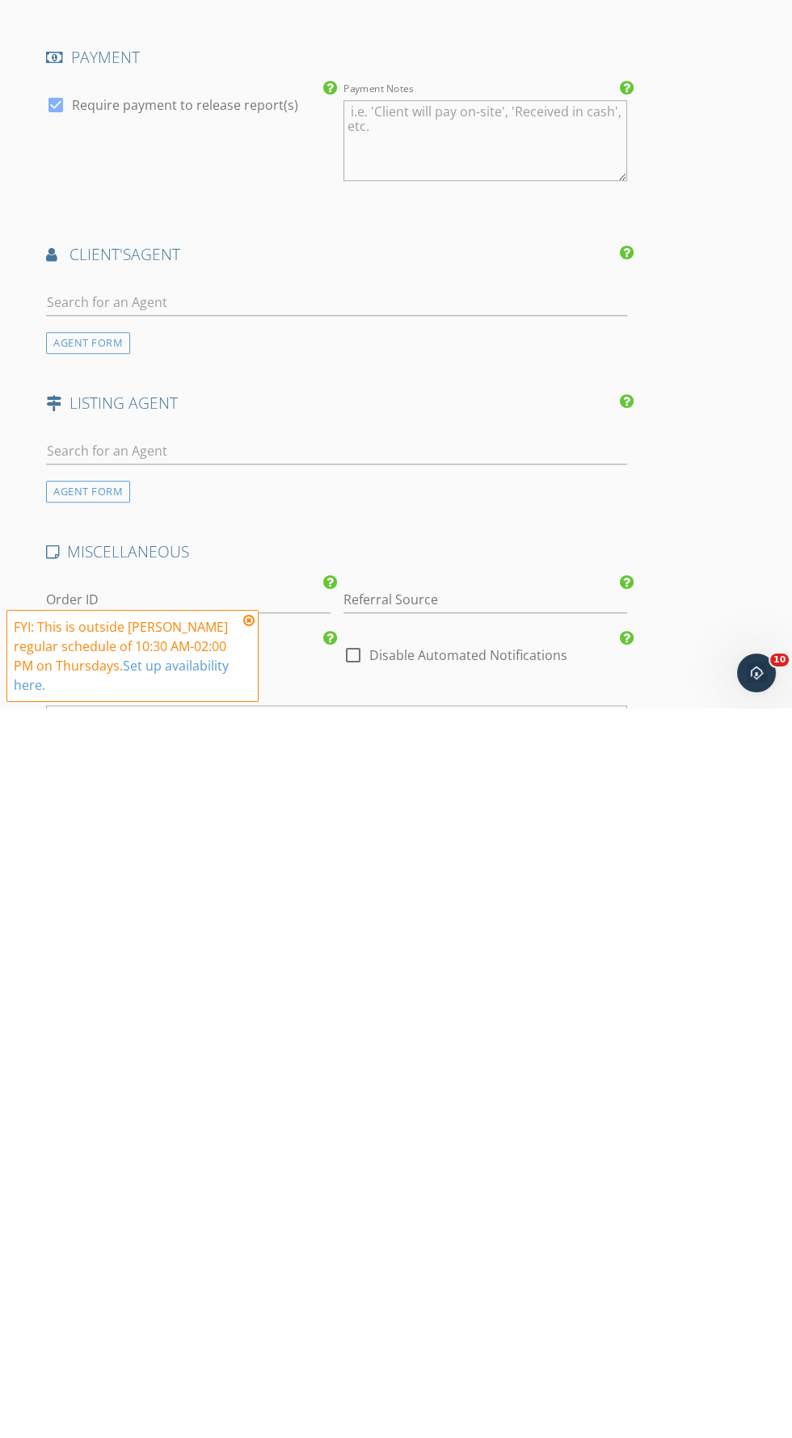
type input "[PHONE_NUMBER]"
click at [246, 1350] on icon at bounding box center [248, 1349] width 11 height 13
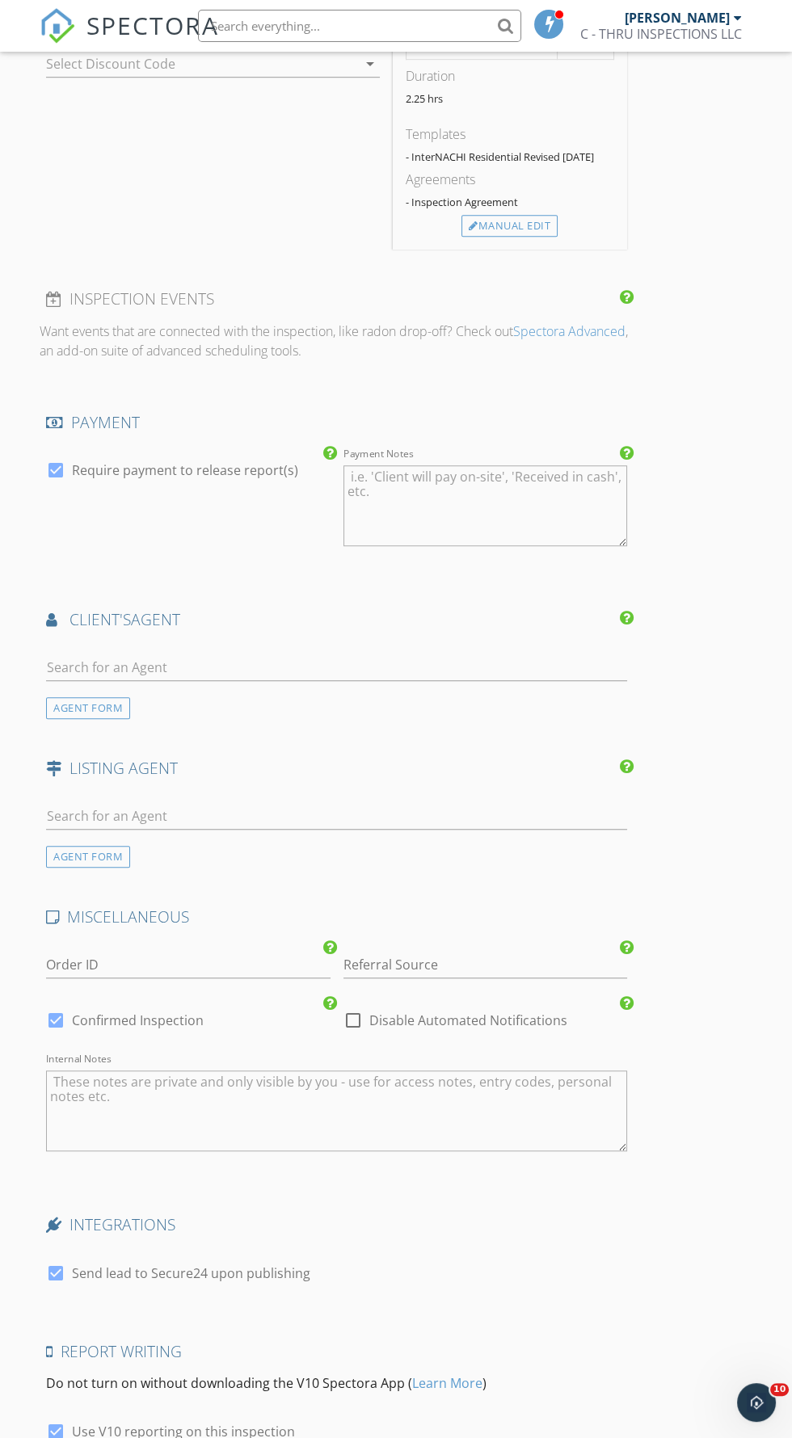
scroll to position [1492, 0]
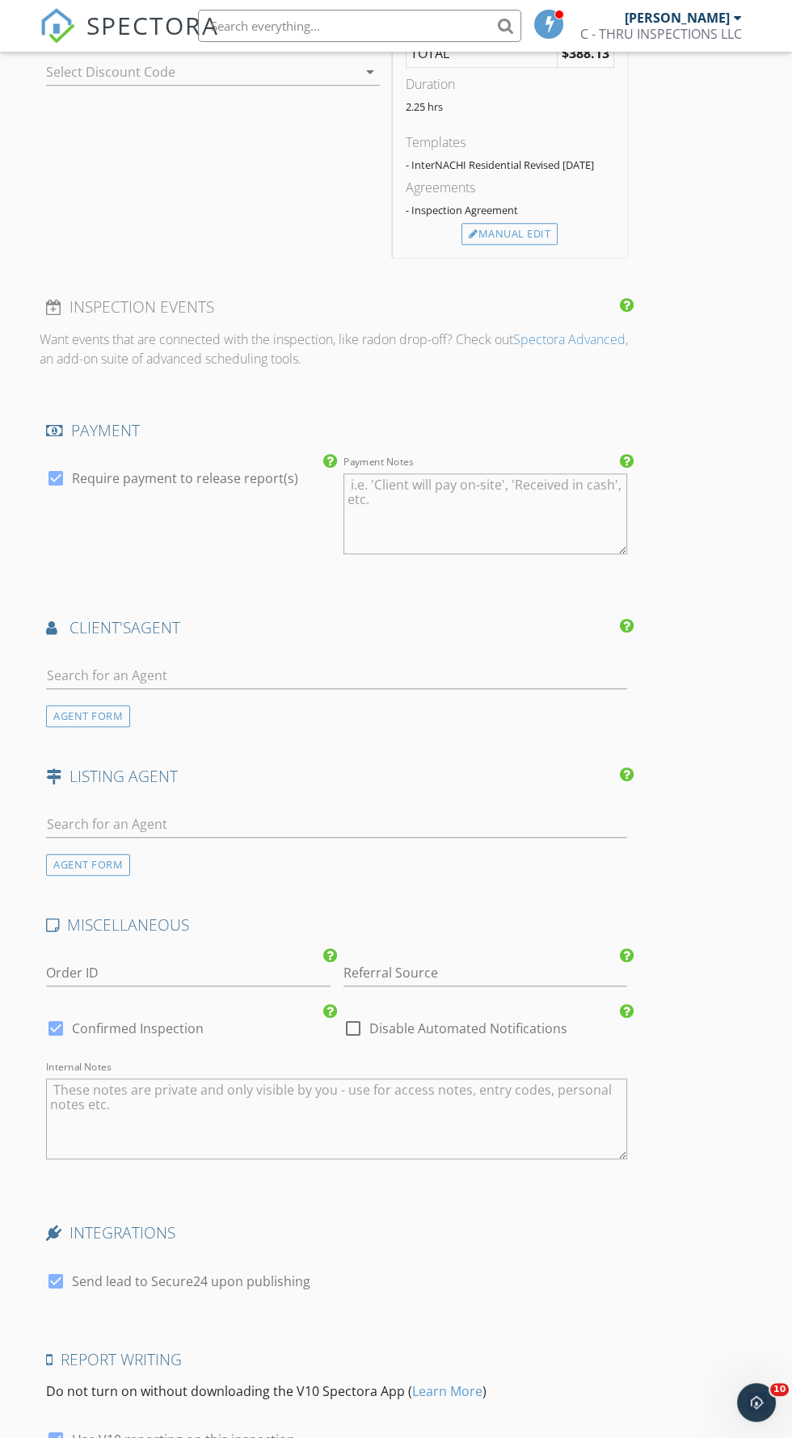
click at [352, 1028] on div at bounding box center [352, 1027] width 27 height 27
click at [352, 1023] on div at bounding box center [352, 1027] width 27 height 27
click at [355, 1023] on div at bounding box center [352, 1027] width 27 height 27
checkbox input "true"
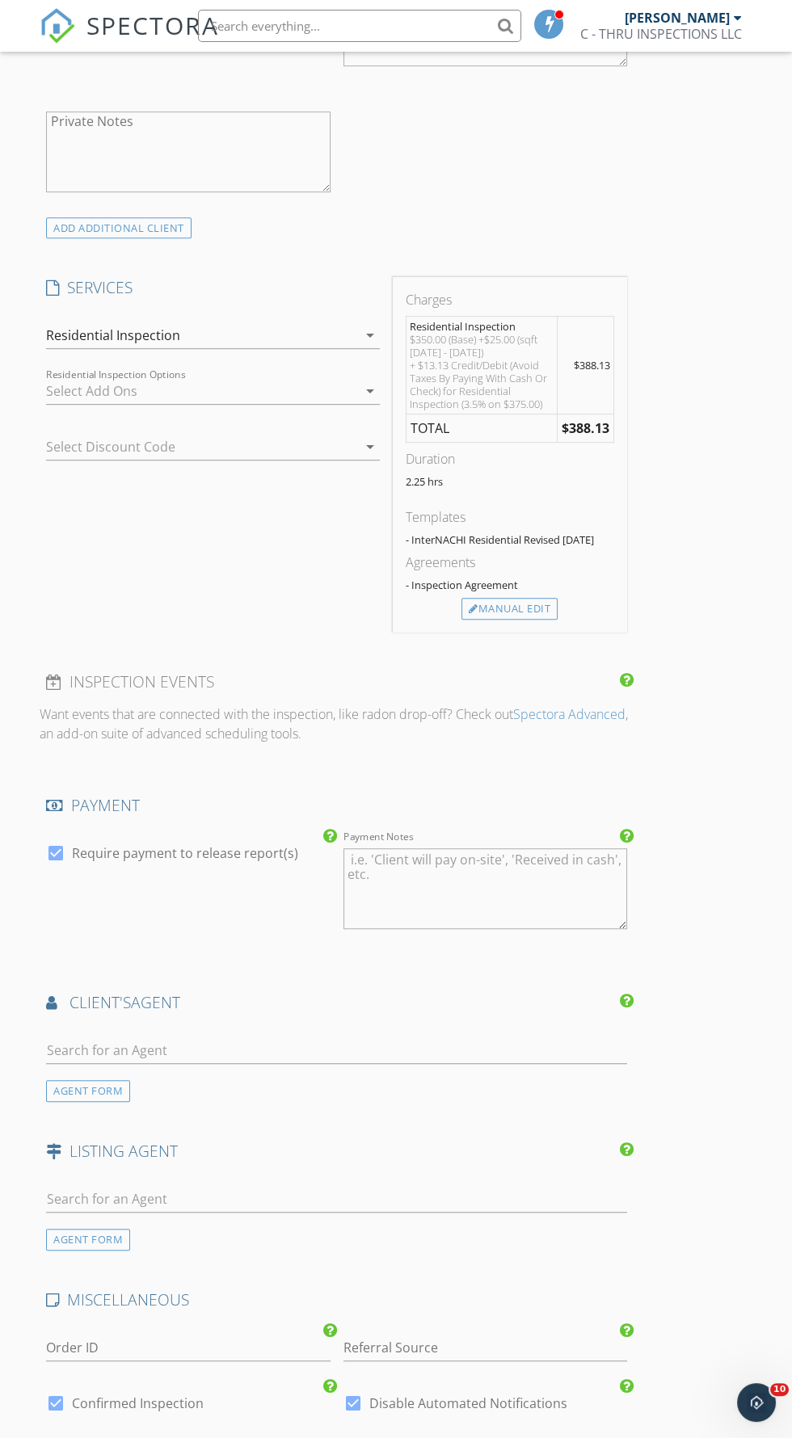
scroll to position [1125, 0]
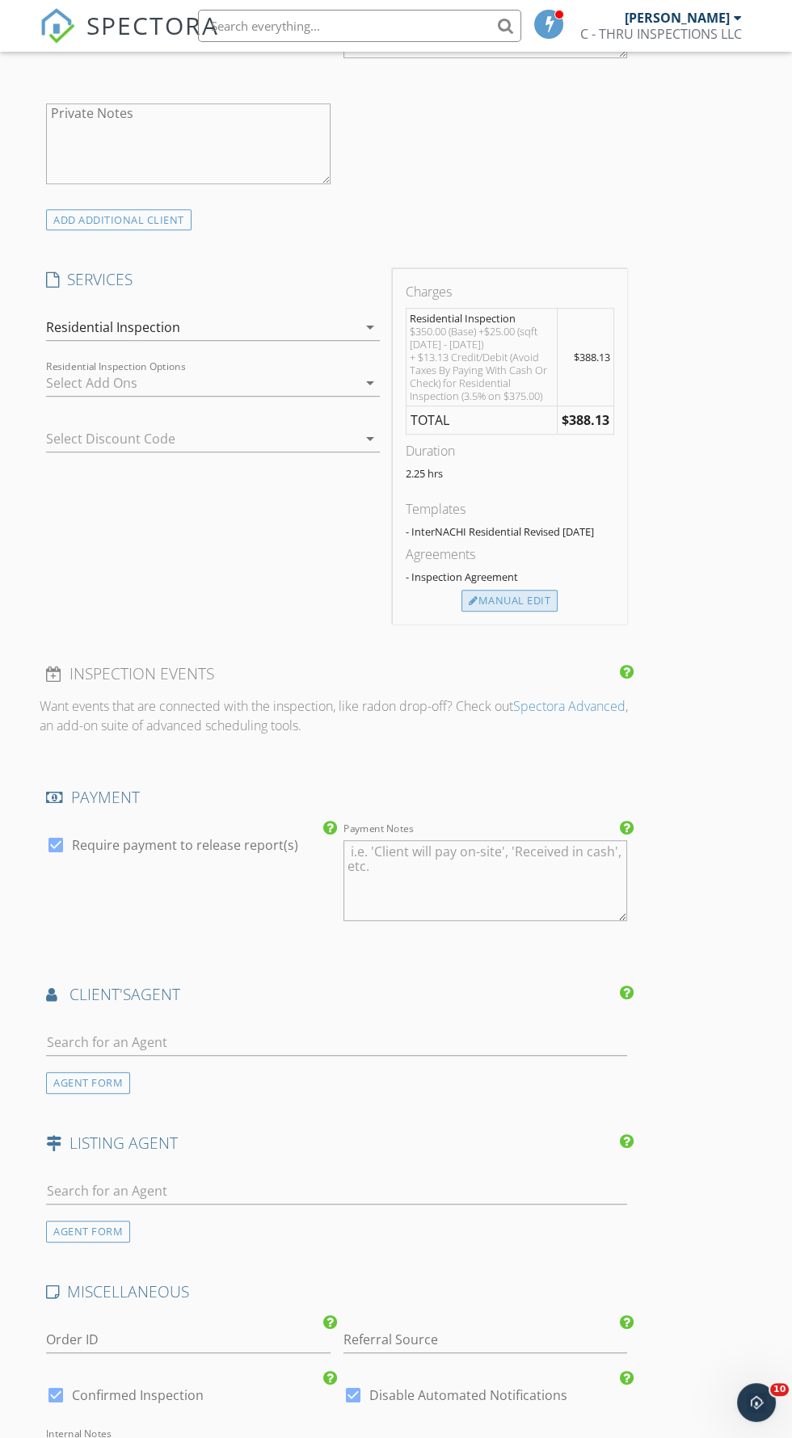
click at [514, 590] on div "Manual Edit" at bounding box center [509, 601] width 96 height 23
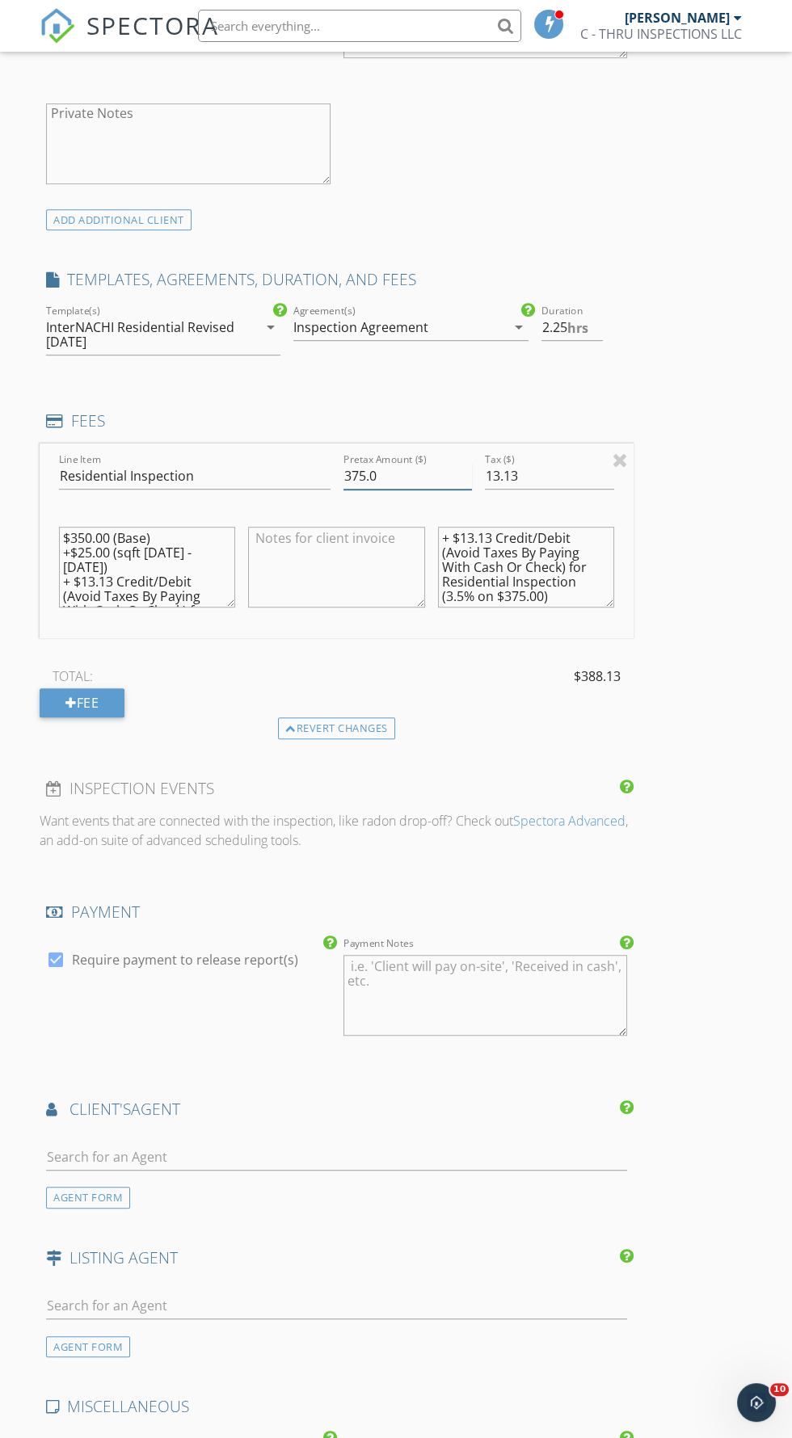
click at [405, 477] on input "375.0" at bounding box center [407, 476] width 129 height 27
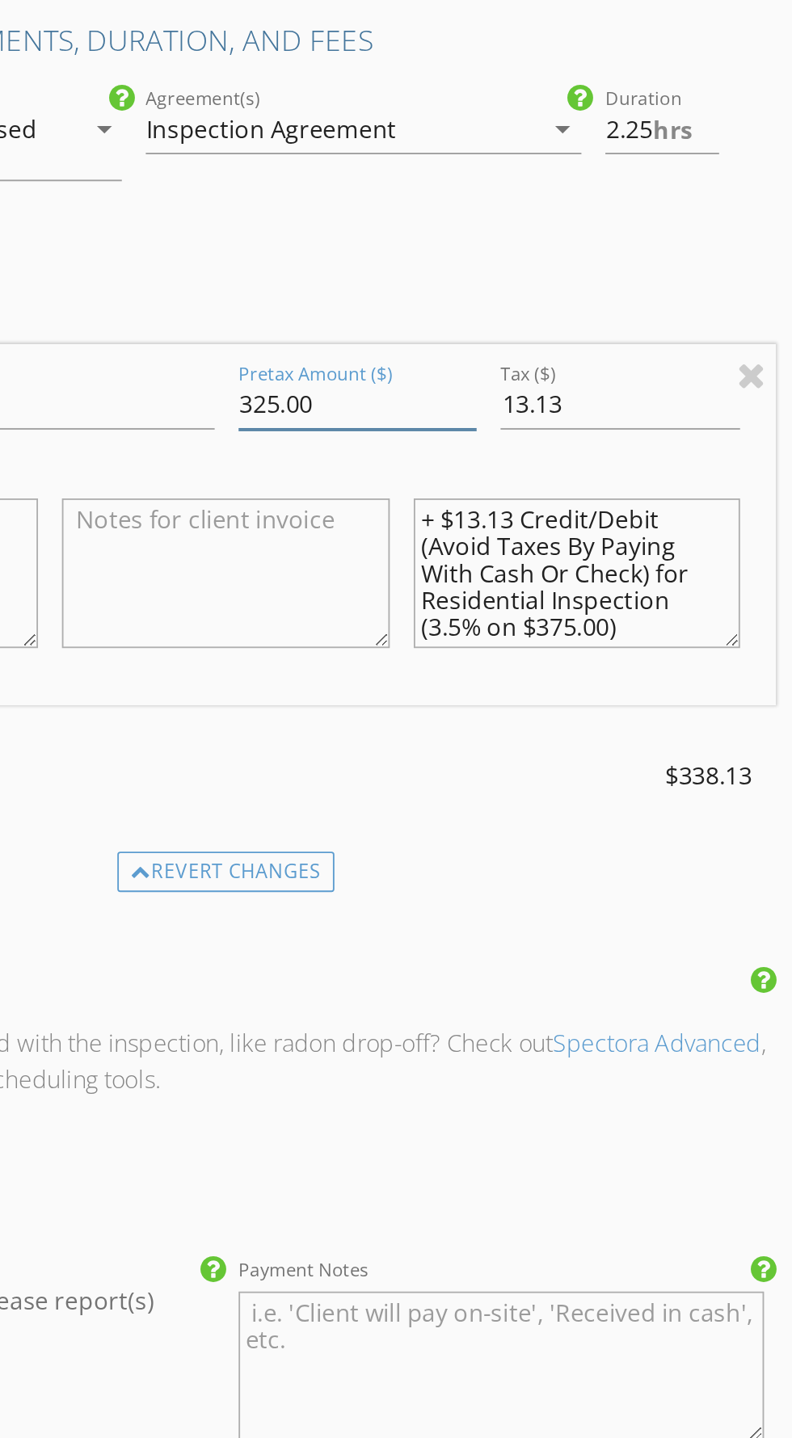
type input "325.00"
click at [539, 471] on input "13.13" at bounding box center [549, 476] width 129 height 27
click at [540, 477] on input "13.13" at bounding box center [549, 476] width 129 height 27
type input "1"
type input "0"
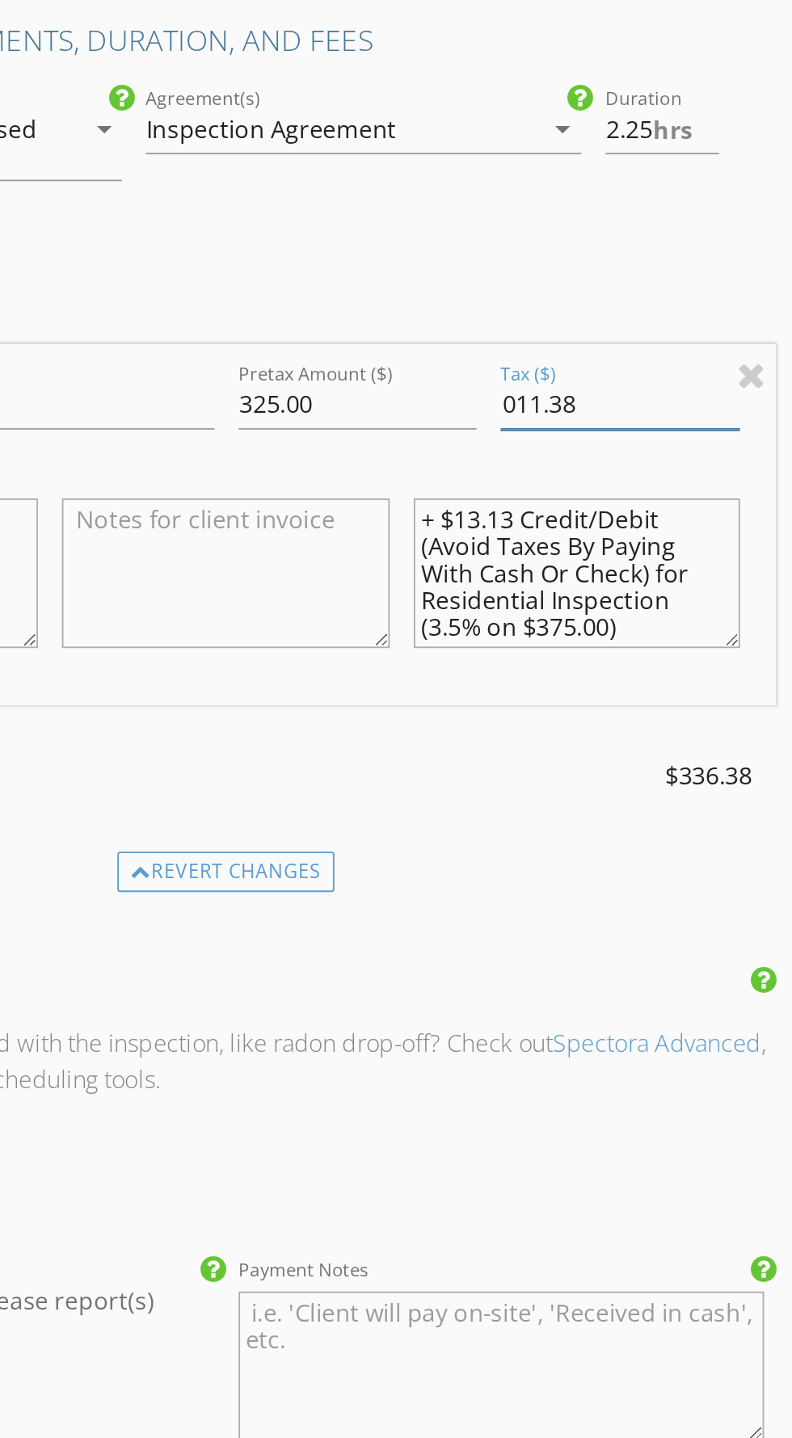
click at [502, 470] on input "011.38" at bounding box center [549, 476] width 129 height 27
type input "11.38"
click at [343, 556] on textarea at bounding box center [336, 567] width 176 height 81
click at [350, 540] on textarea at bounding box center [336, 567] width 176 height 81
type textarea "5"
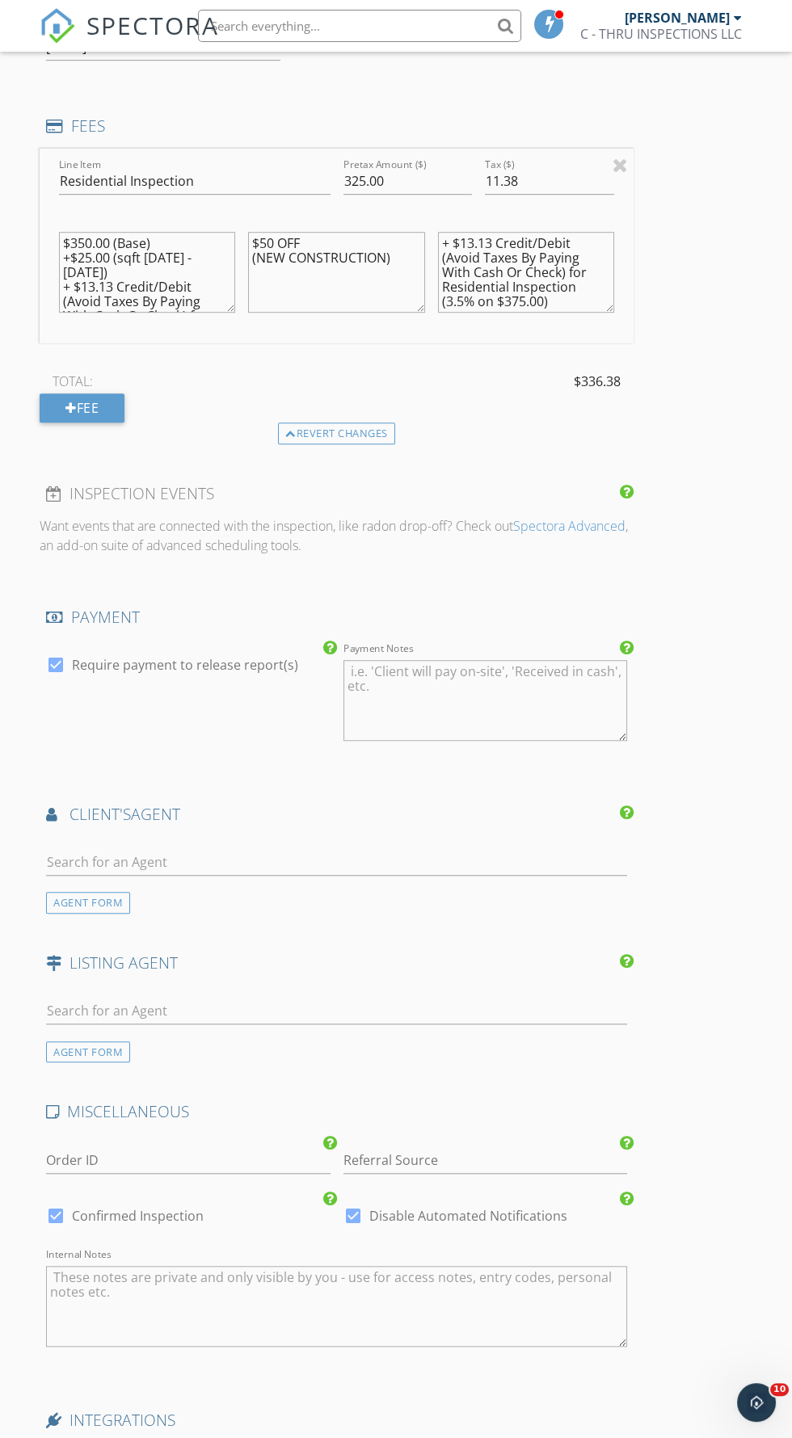
scroll to position [1765, 0]
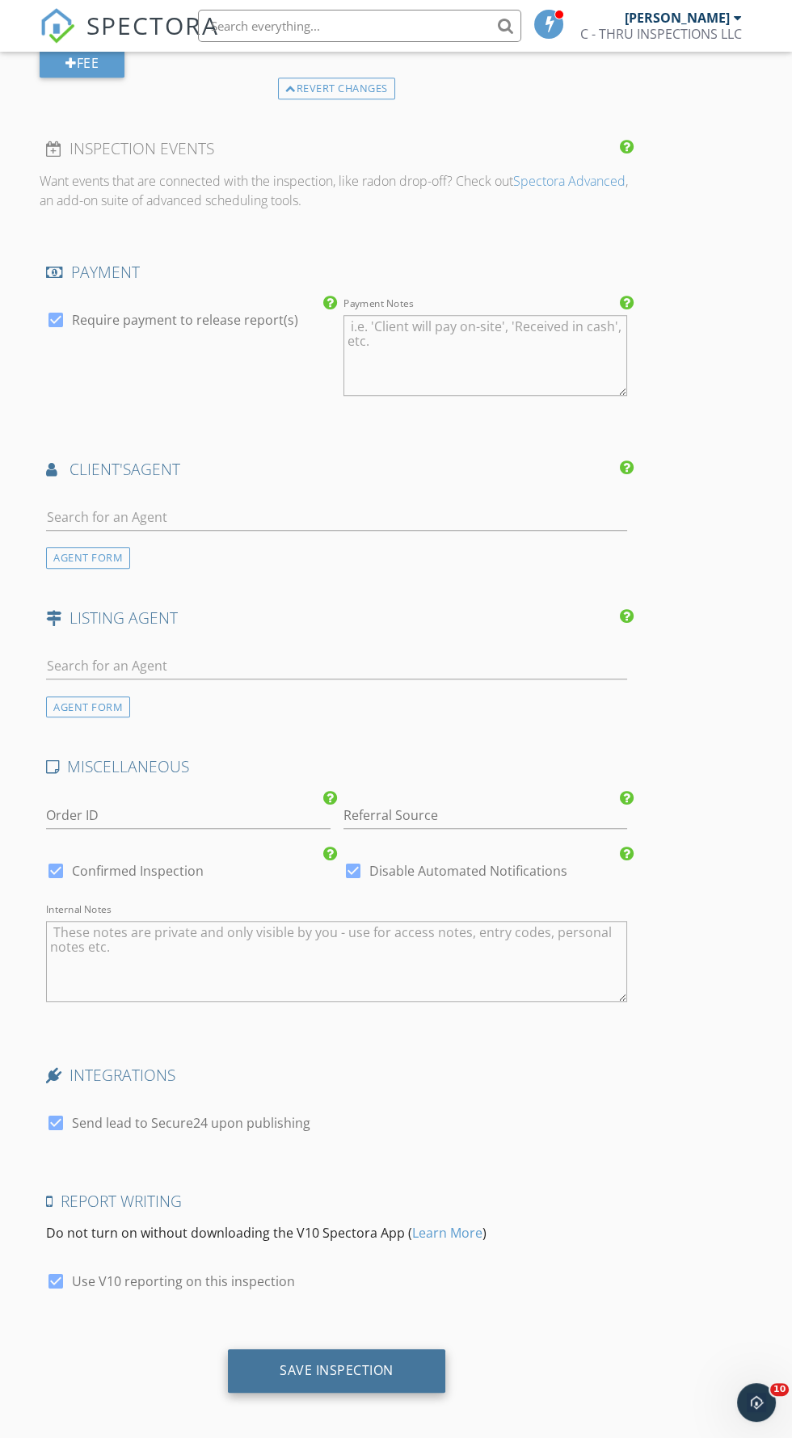
type textarea "$50 OFF (NEW CONSTRUCTION)"
click at [373, 1362] on div "Save Inspection" at bounding box center [336, 1370] width 114 height 16
